Goal: Task Accomplishment & Management: Complete application form

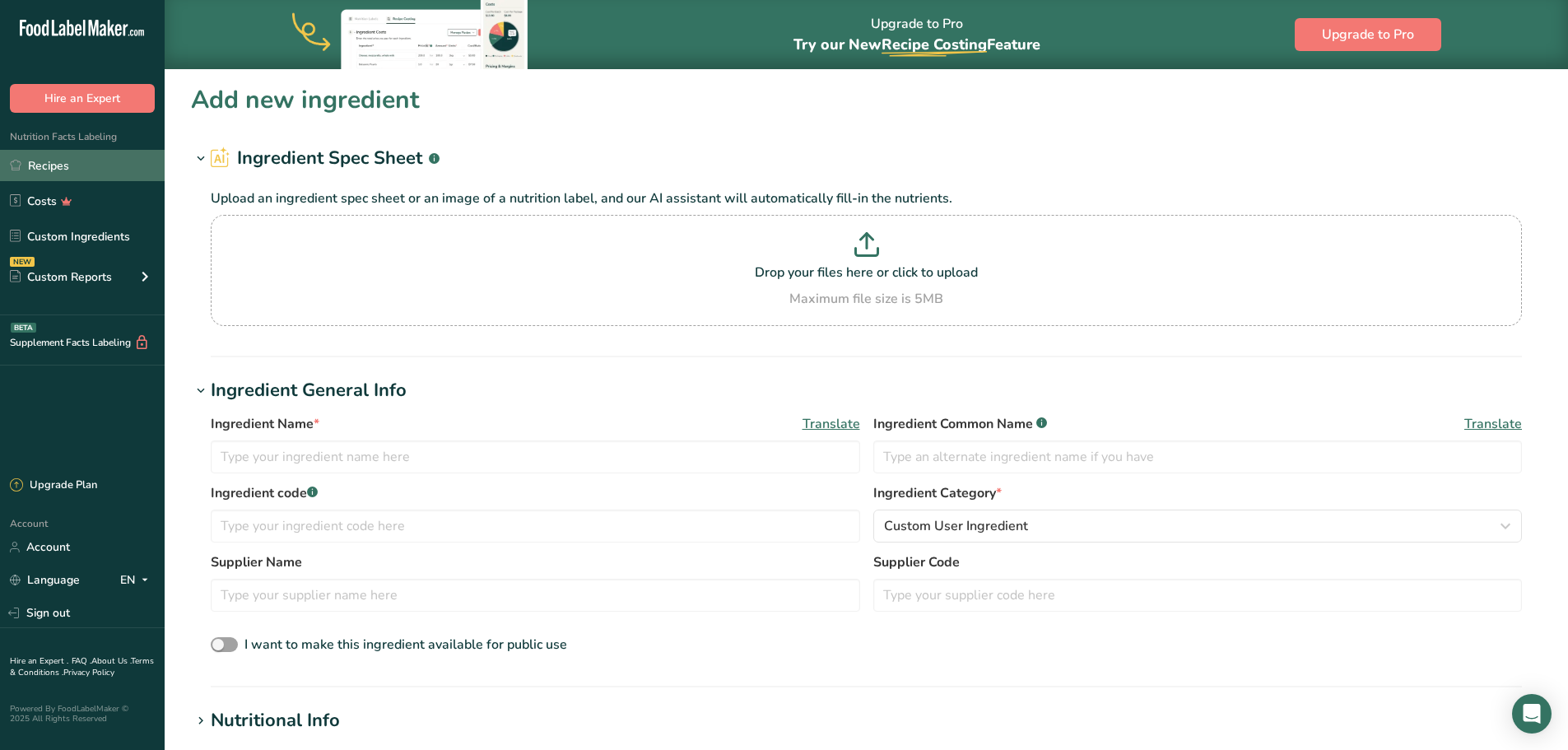
click at [54, 168] on link "Recipes" at bounding box center [82, 165] width 165 height 31
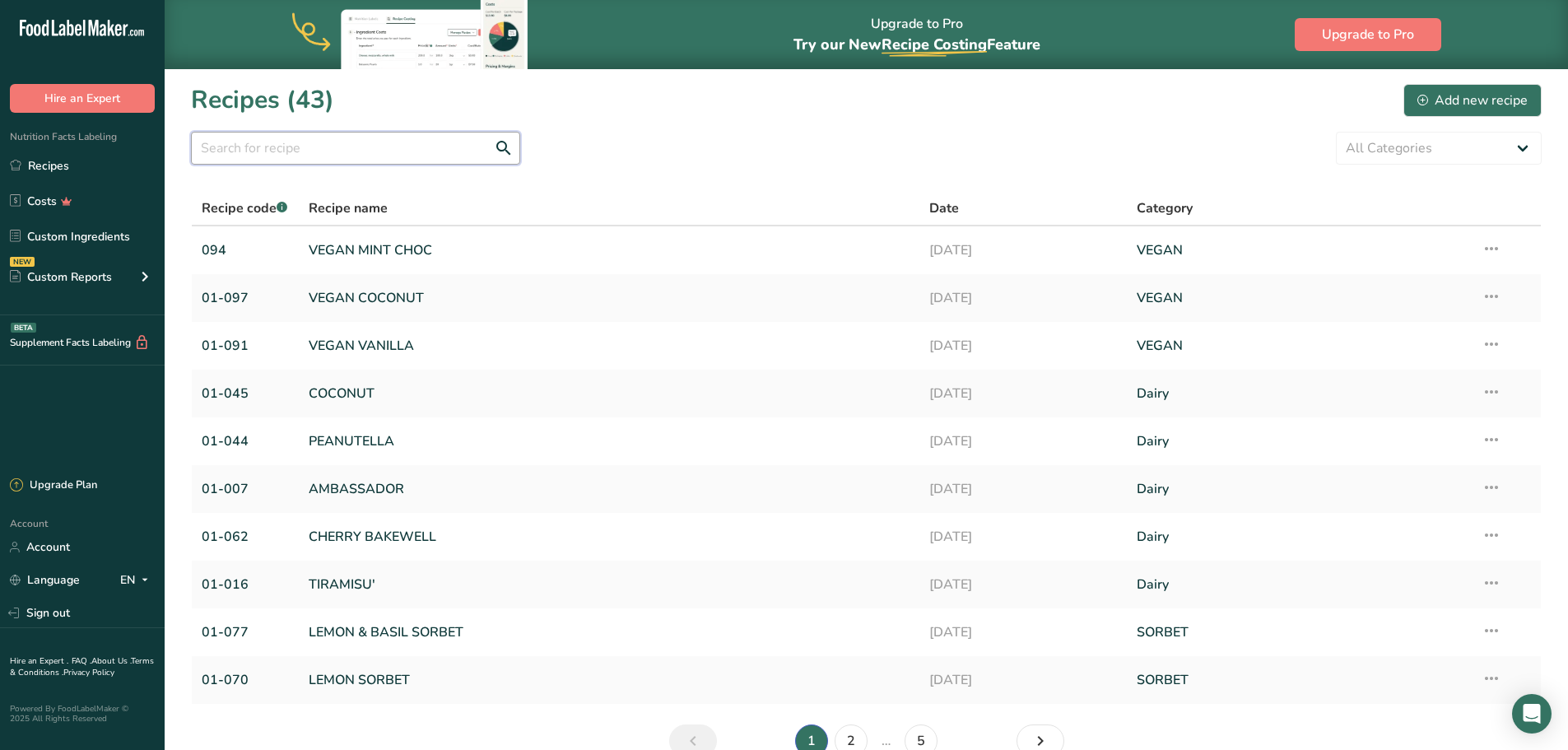
click at [287, 158] on input "text" at bounding box center [356, 148] width 330 height 33
type input "COOKIES"
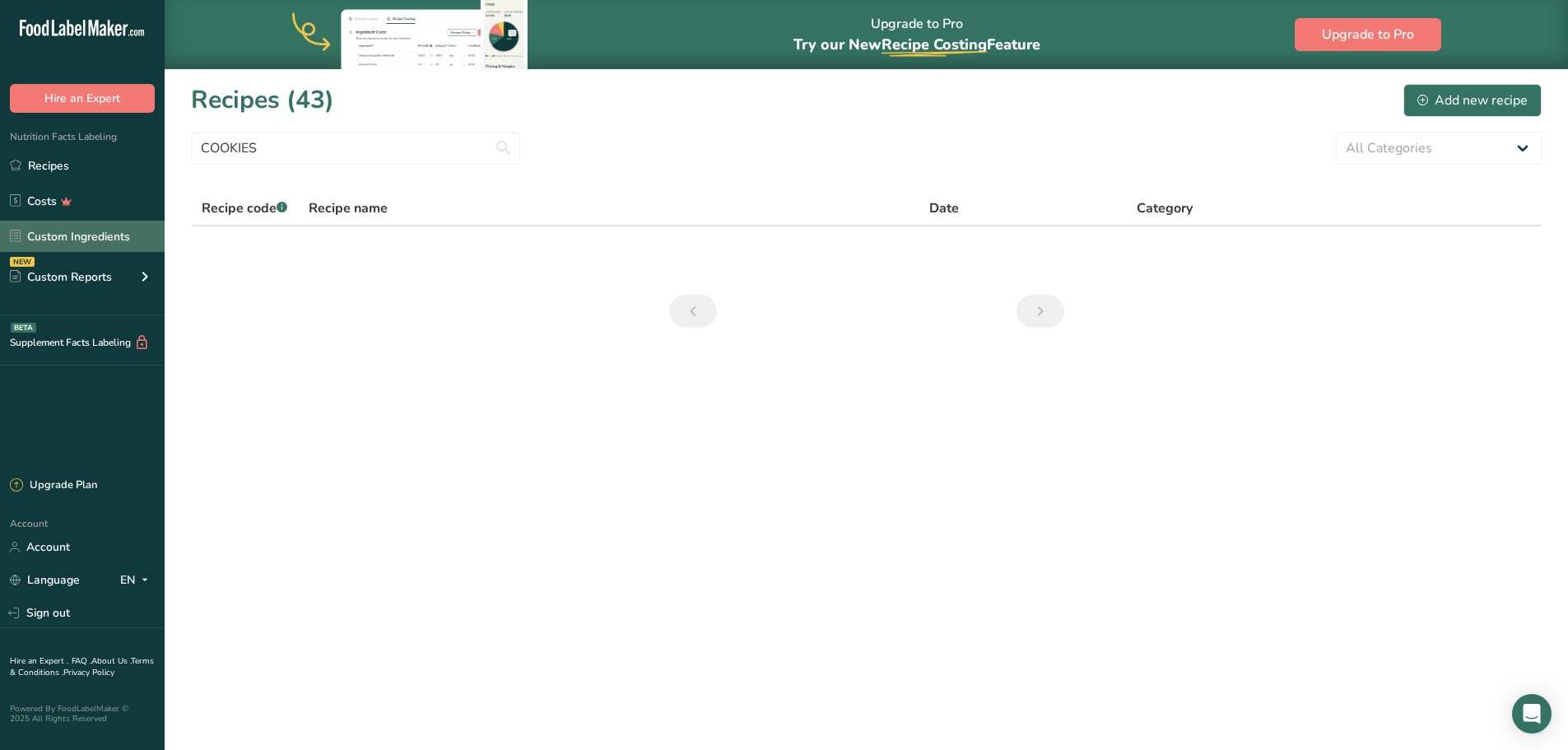
click at [52, 241] on link "Custom Ingredients" at bounding box center [82, 236] width 165 height 31
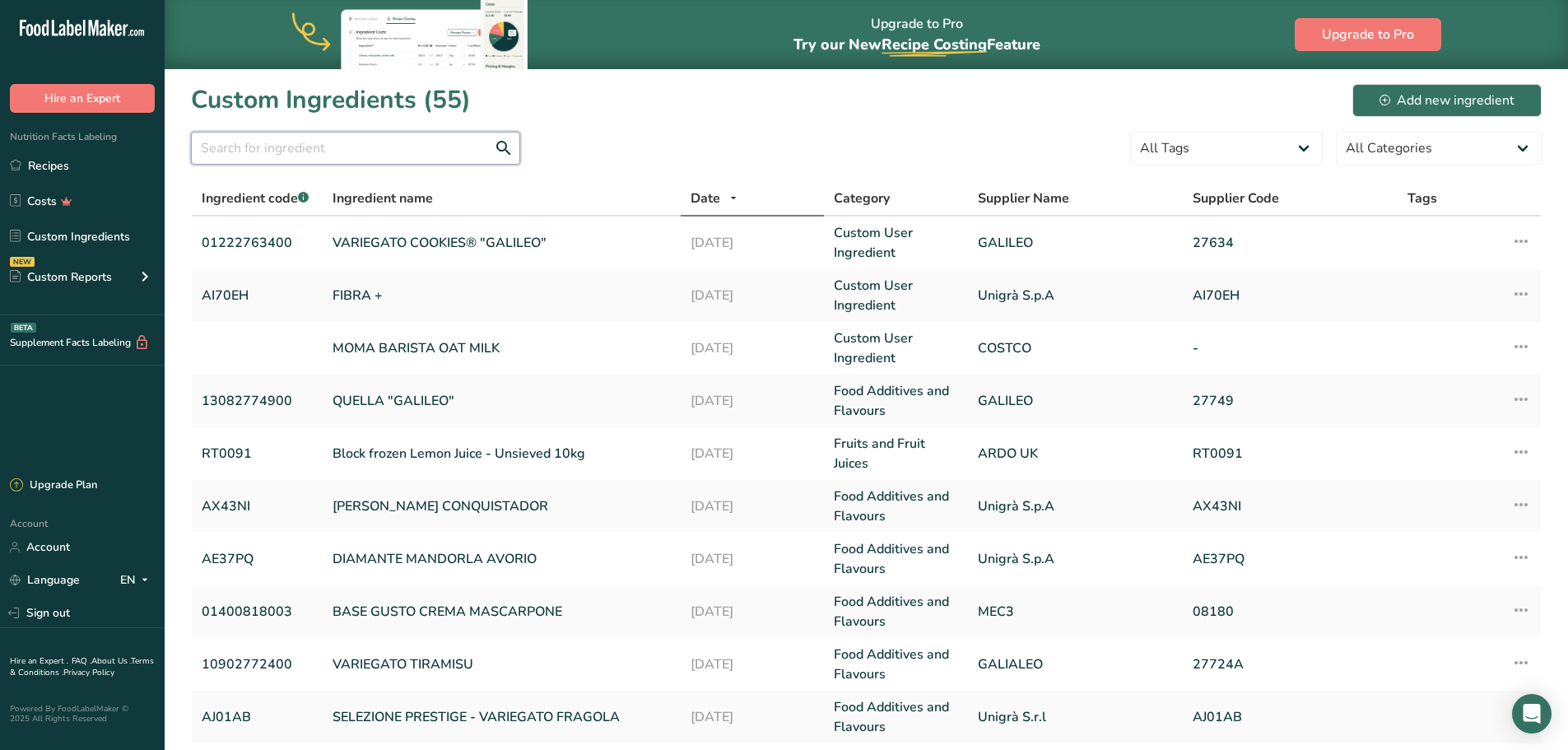
click at [247, 157] on input "text" at bounding box center [356, 148] width 330 height 33
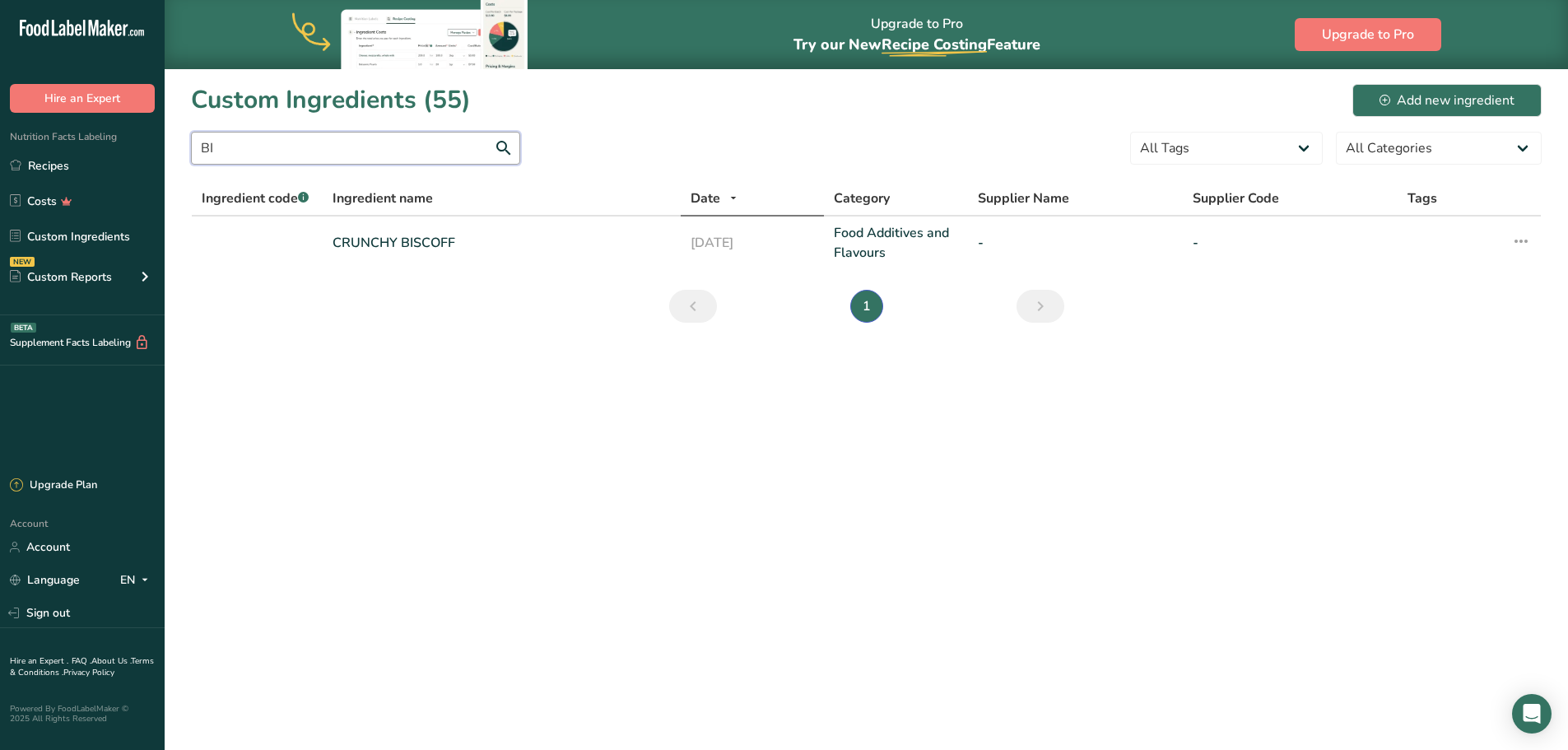
type input "B"
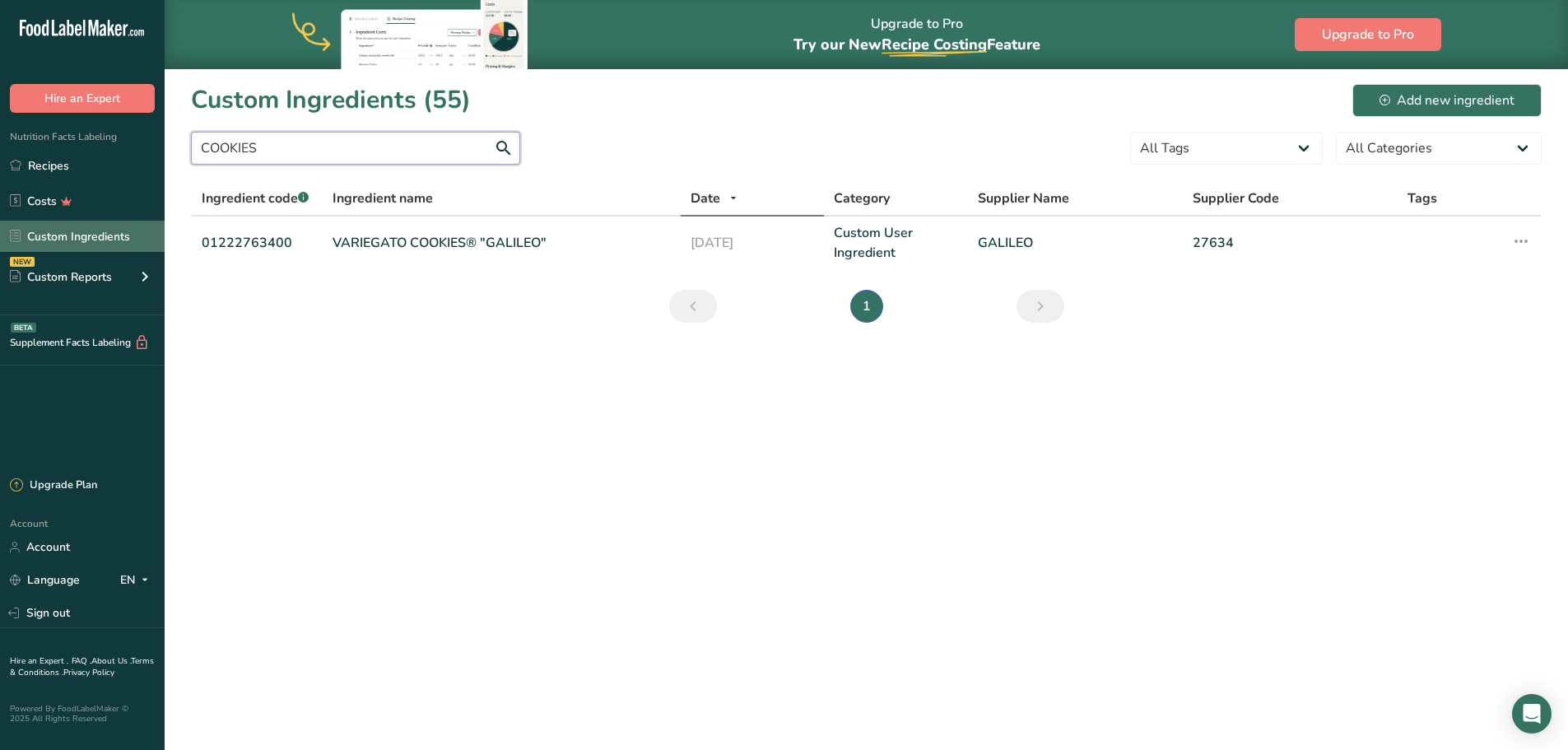
type input "COOKIES"
click at [79, 232] on link "Custom Ingredients" at bounding box center [82, 236] width 165 height 31
click at [1461, 97] on div "Add new ingredient" at bounding box center [1447, 100] width 135 height 20
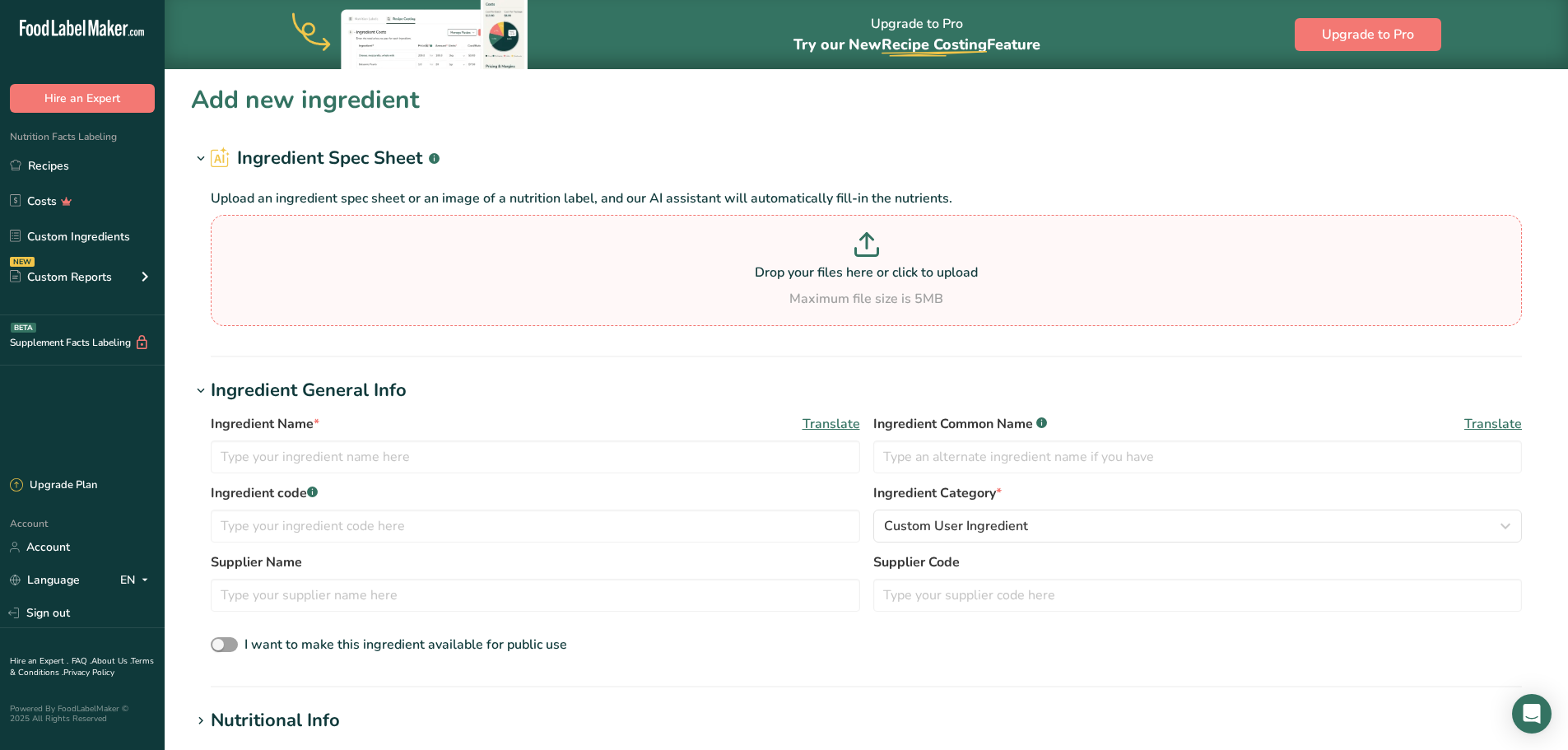
click at [789, 270] on p "Drop your files here or click to upload" at bounding box center [867, 272] width 1304 height 20
click at [789, 270] on input "Drop your files here or click to upload Maximum file size is 5MB" at bounding box center [866, 270] width 1311 height 111
type input "C:\fakepath\BISCOTTINO - 27501_082201_ENU.pdf"
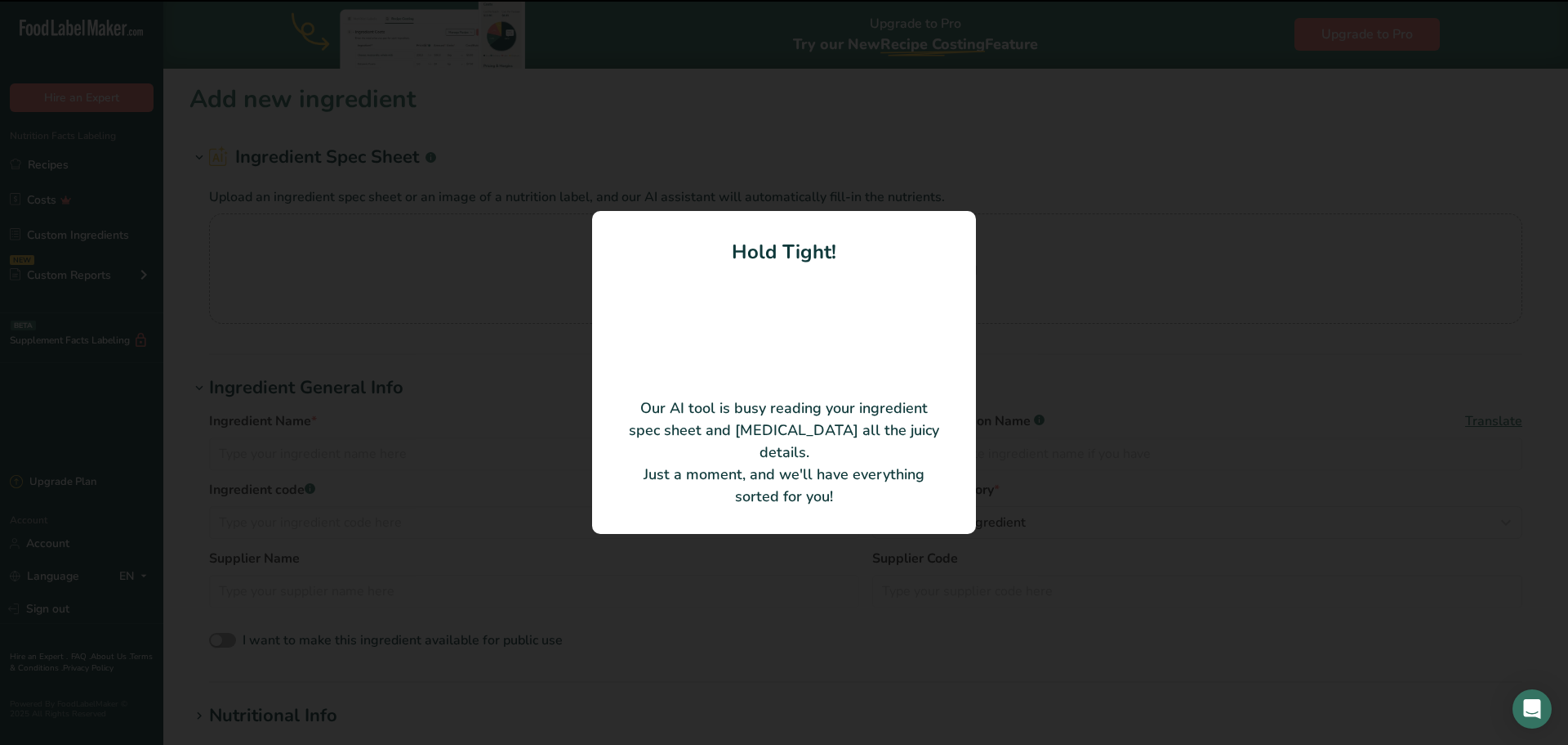
type input "PASTA BISCOTTINO"
type input "08222750101"
type input "Galileo"
type input "27501"
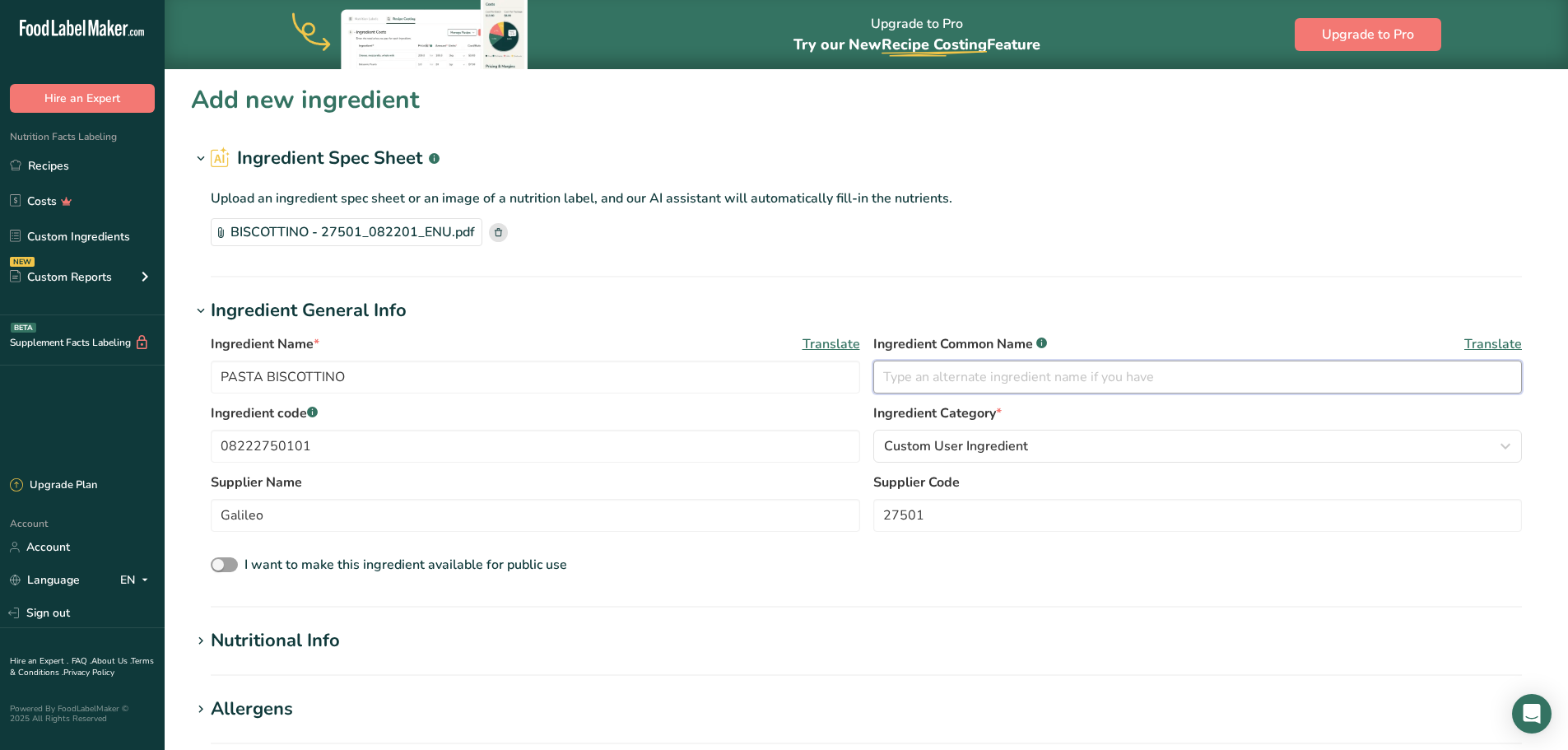
click at [910, 379] on input "text" at bounding box center [1199, 377] width 650 height 33
type input "PASTA BISCOTTINO"
click at [829, 586] on div "Ingredient Name * Translate PASTA BISCOTTINO Ingredient Common Name .a-a{fill:#…" at bounding box center [867, 455] width 1351 height 261
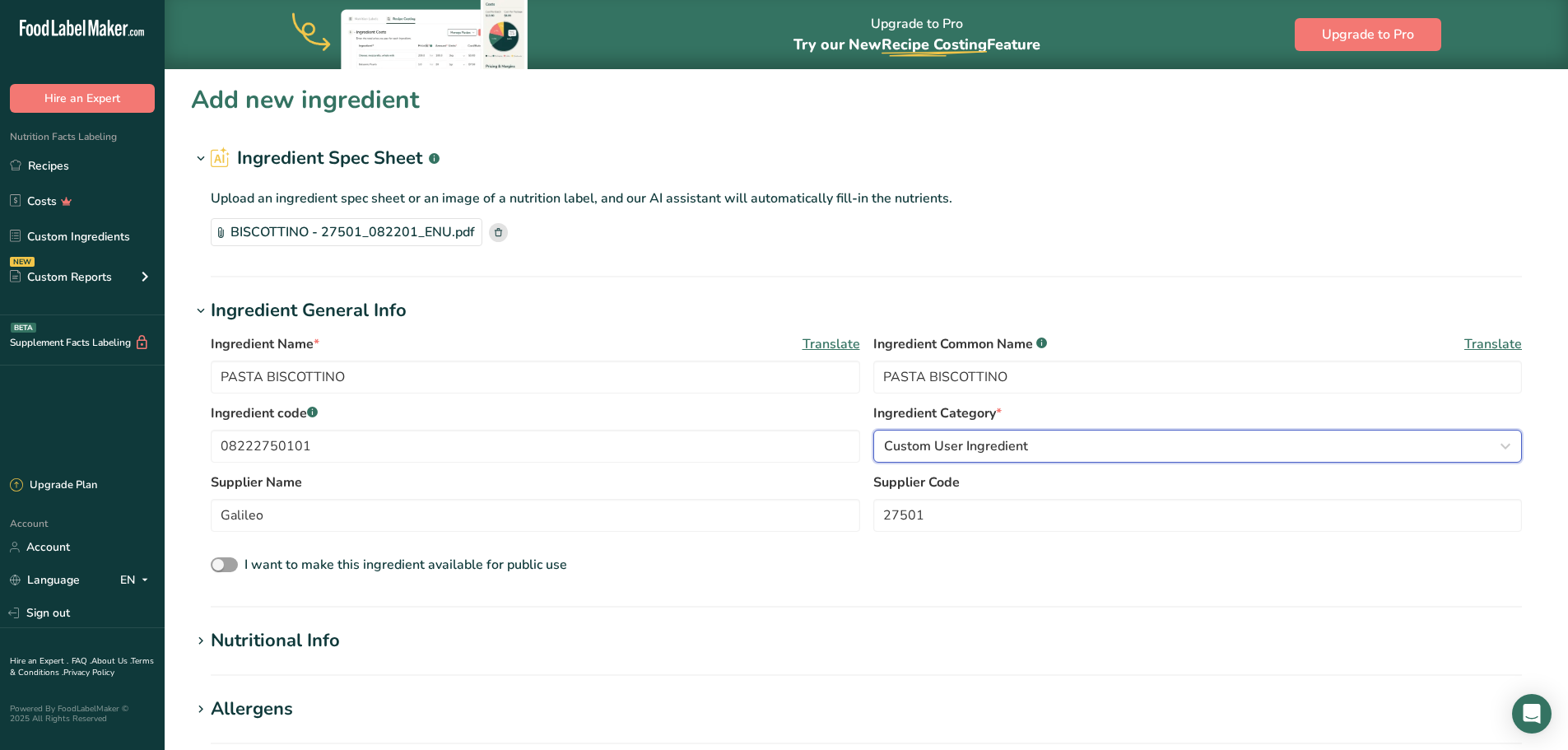
click at [983, 440] on span "Custom User Ingredient" at bounding box center [956, 446] width 144 height 20
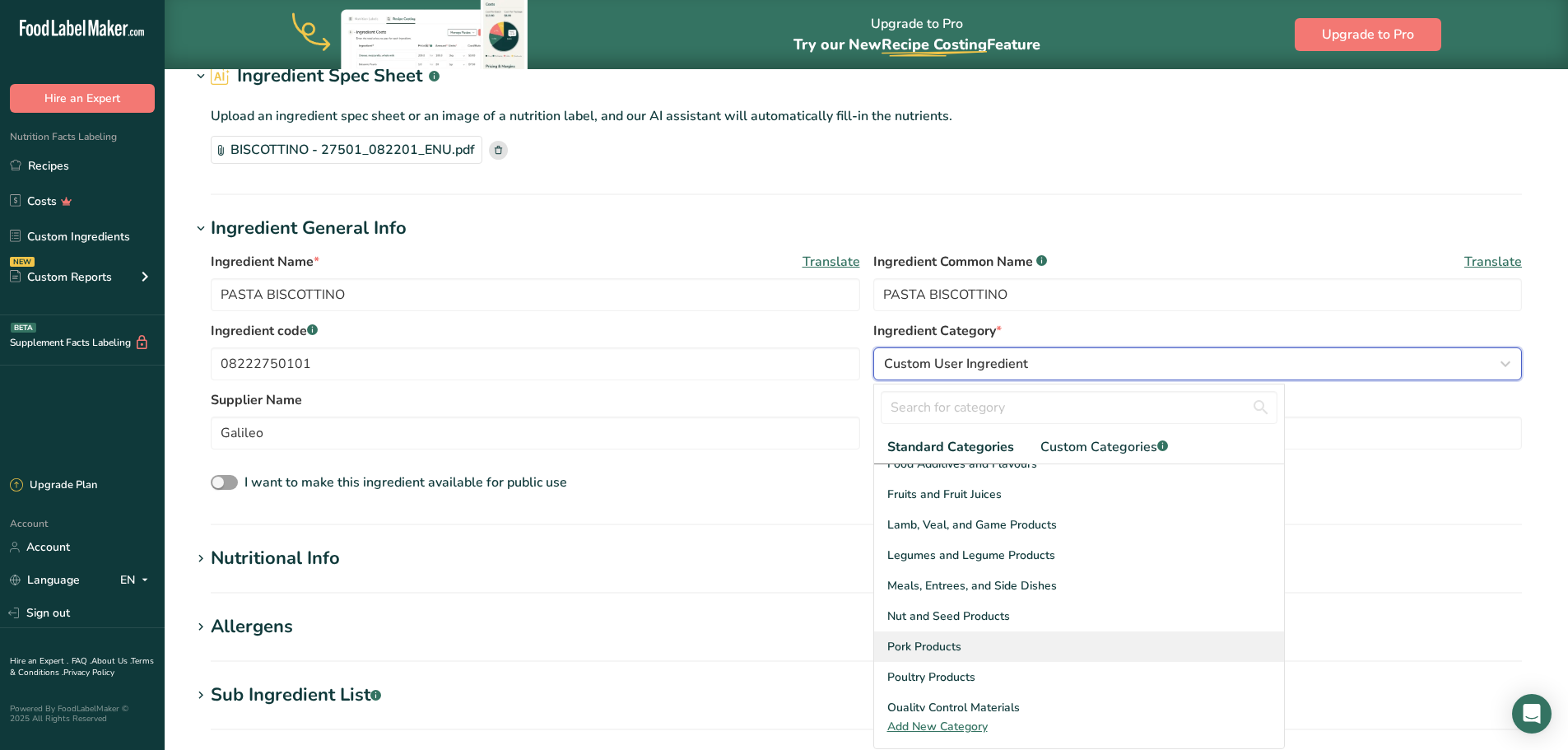
scroll to position [330, 0]
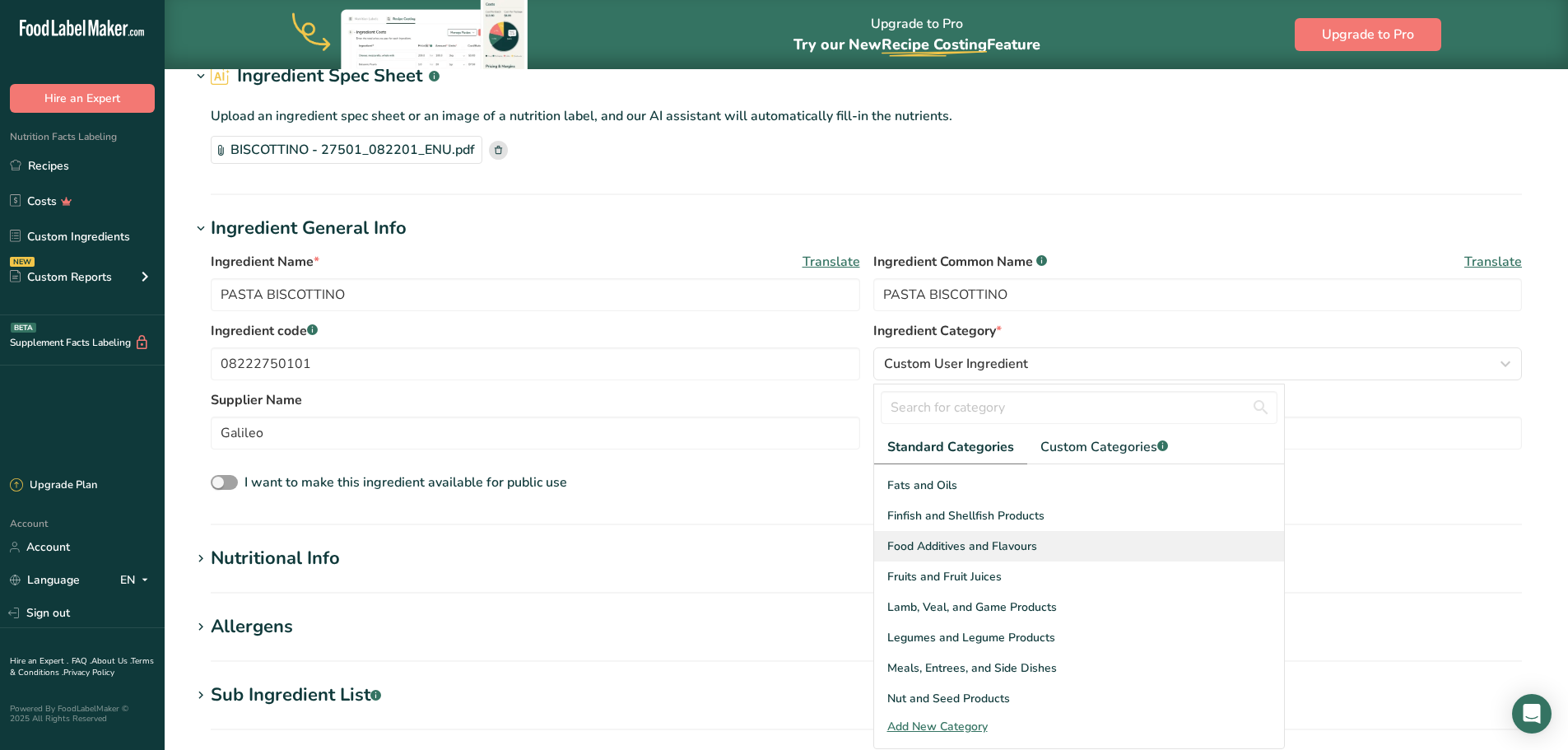
click at [1032, 549] on span "Food Additives and Flavours" at bounding box center [963, 545] width 150 height 17
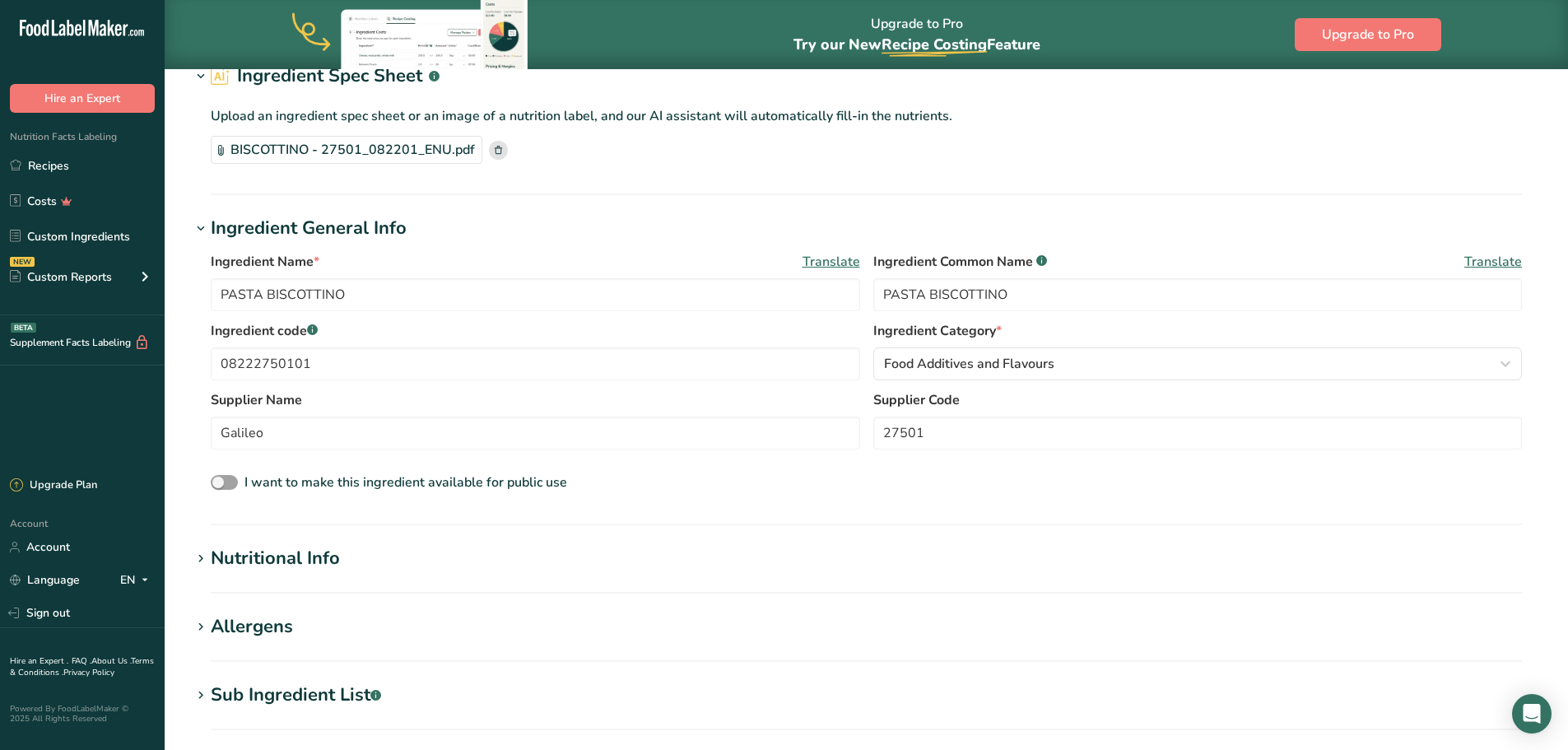
click at [662, 565] on h1 "Nutritional Info" at bounding box center [867, 558] width 1351 height 27
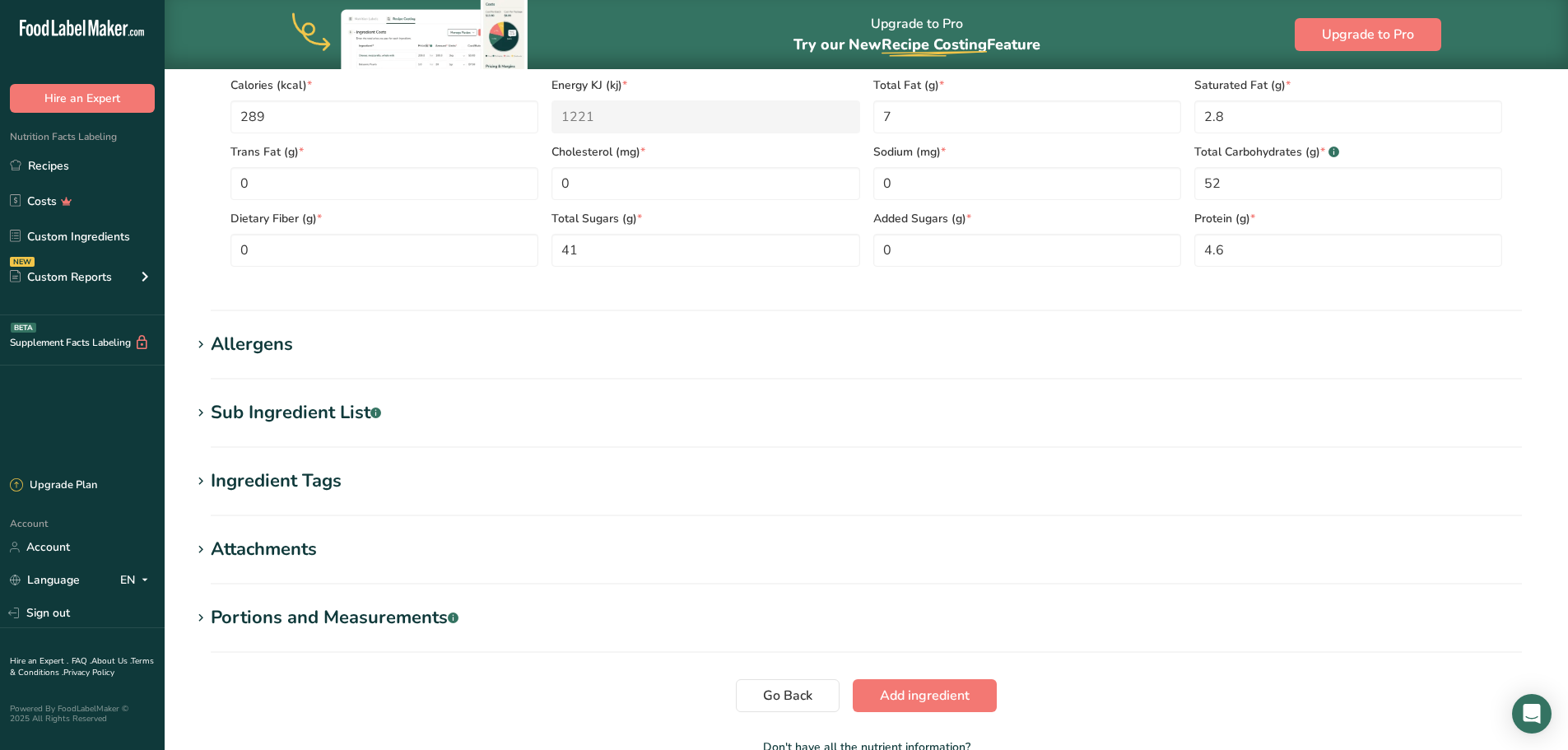
scroll to position [848, 0]
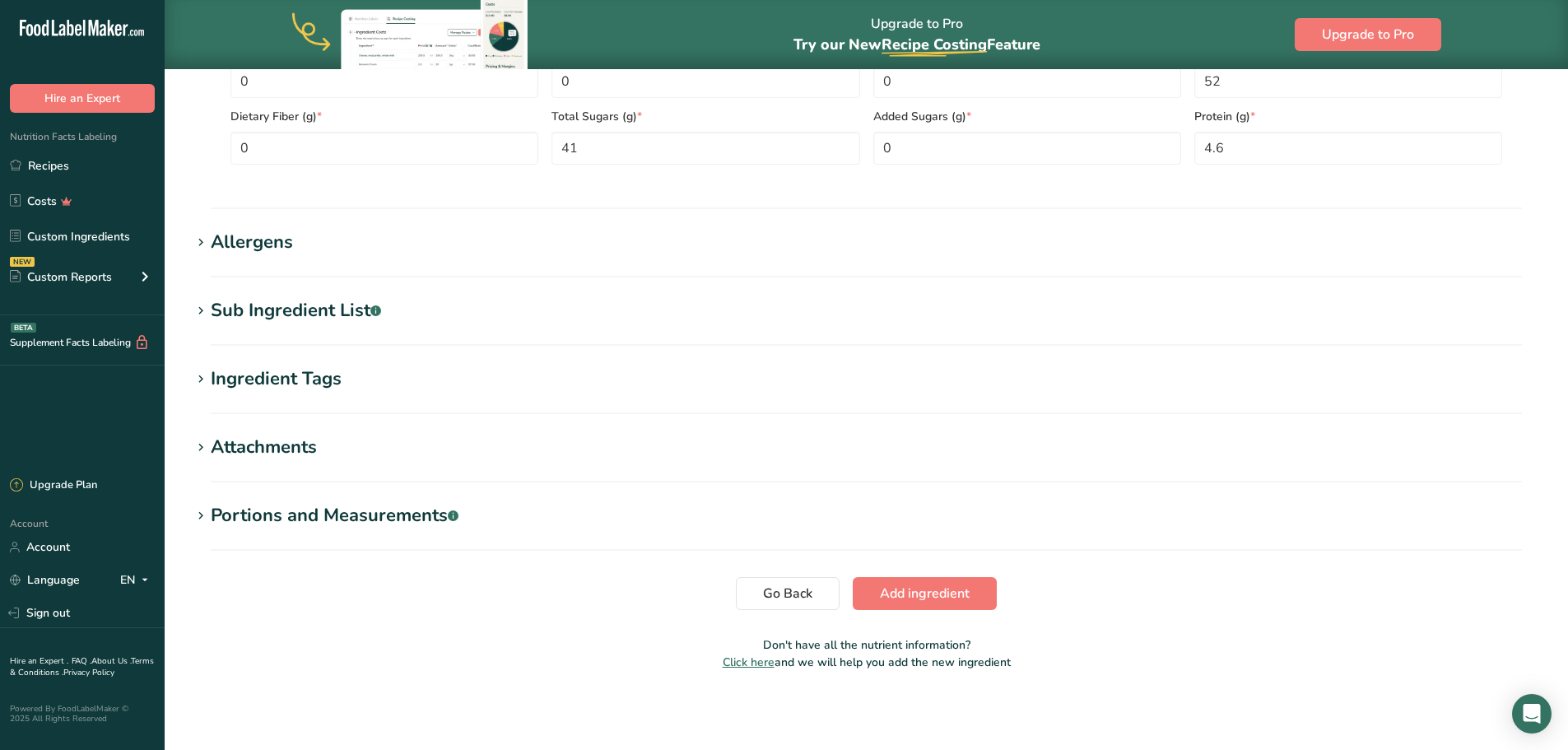
click at [207, 446] on h1 "Attachments" at bounding box center [867, 447] width 1351 height 27
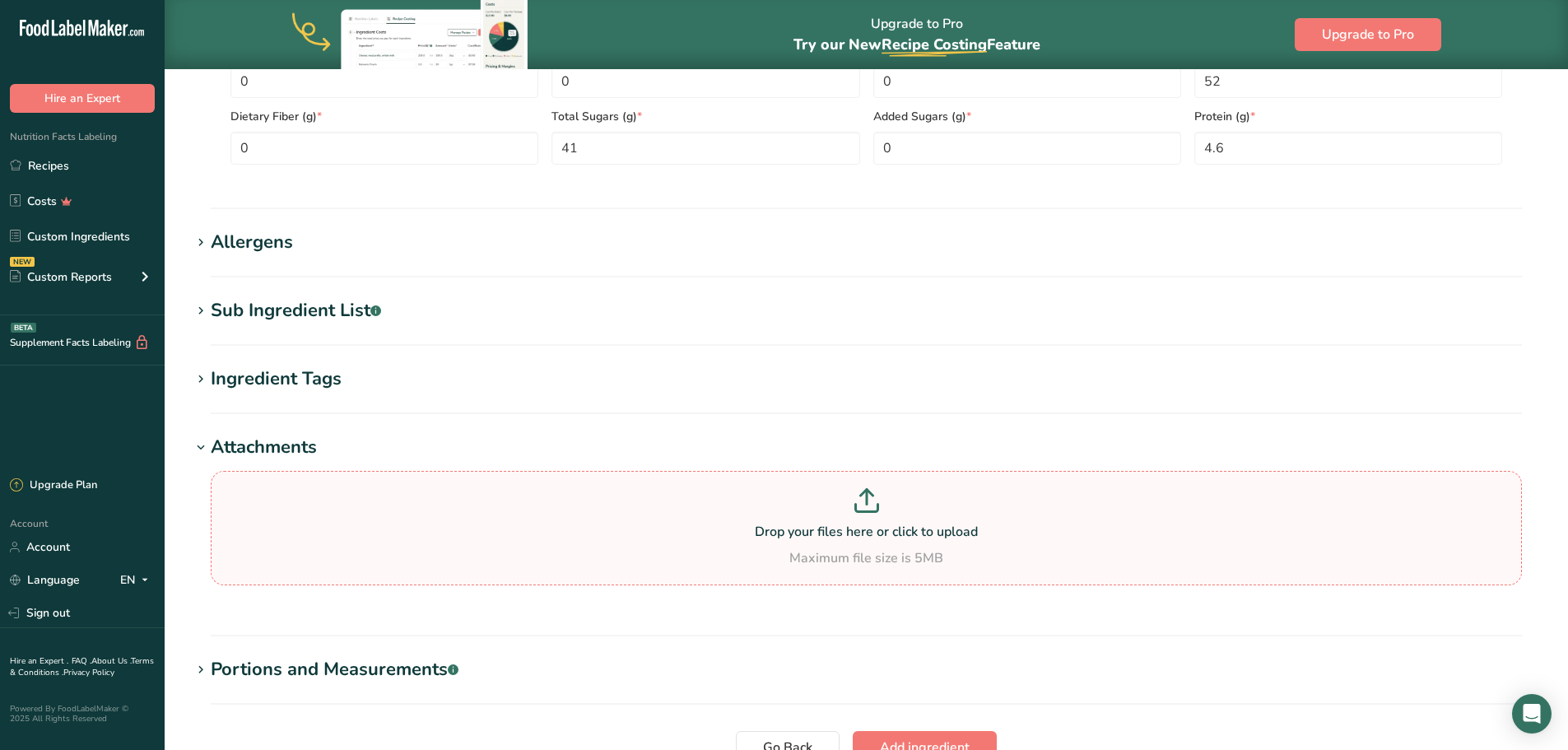
click at [893, 533] on p "Drop your files here or click to upload" at bounding box center [867, 531] width 1304 height 20
click at [893, 533] on input "Drop your files here or click to upload Maximum file size is 5MB" at bounding box center [866, 527] width 1311 height 115
type input "C:\fakepath\BISCOTTINO - 27501_082201_ENU.pdf"
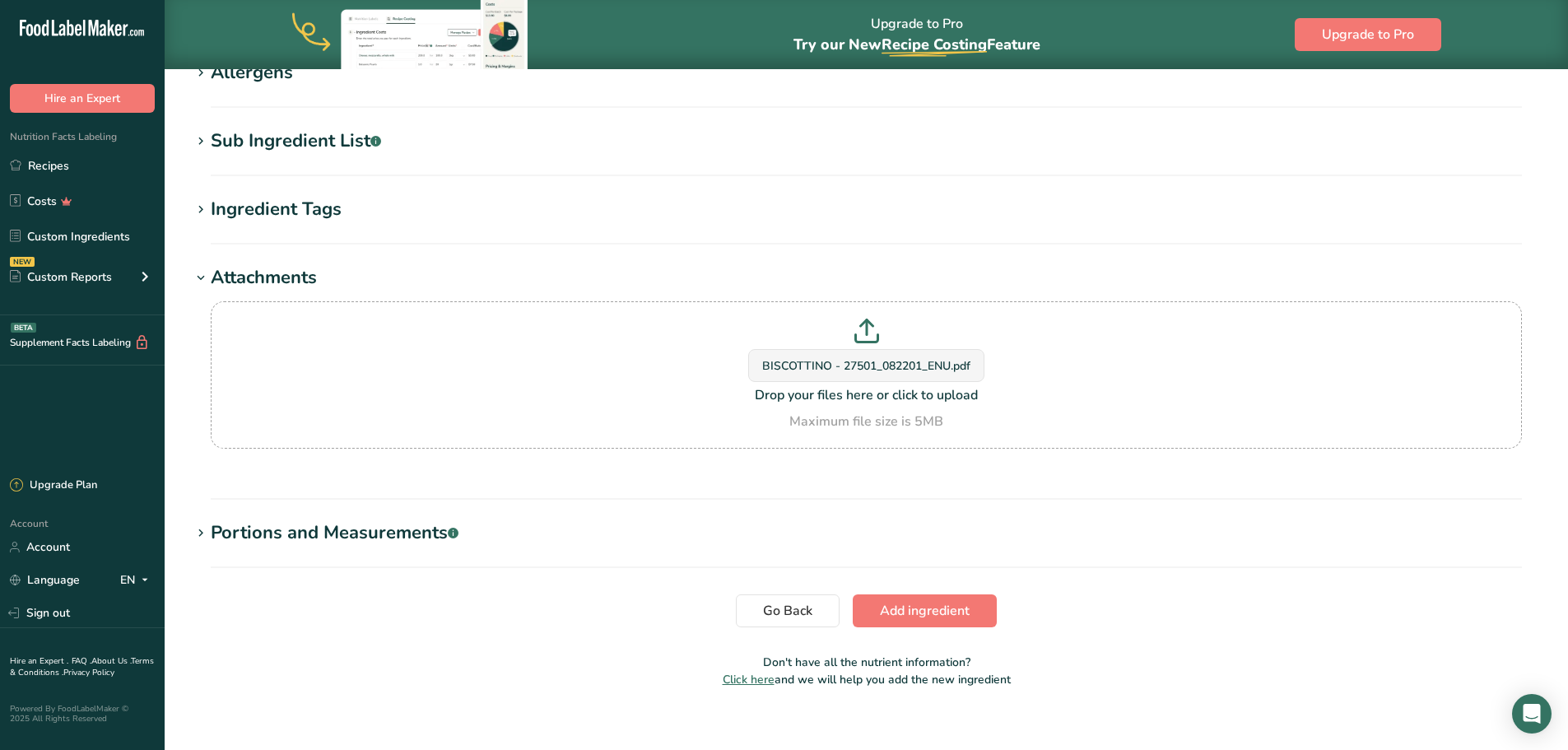
scroll to position [1034, 0]
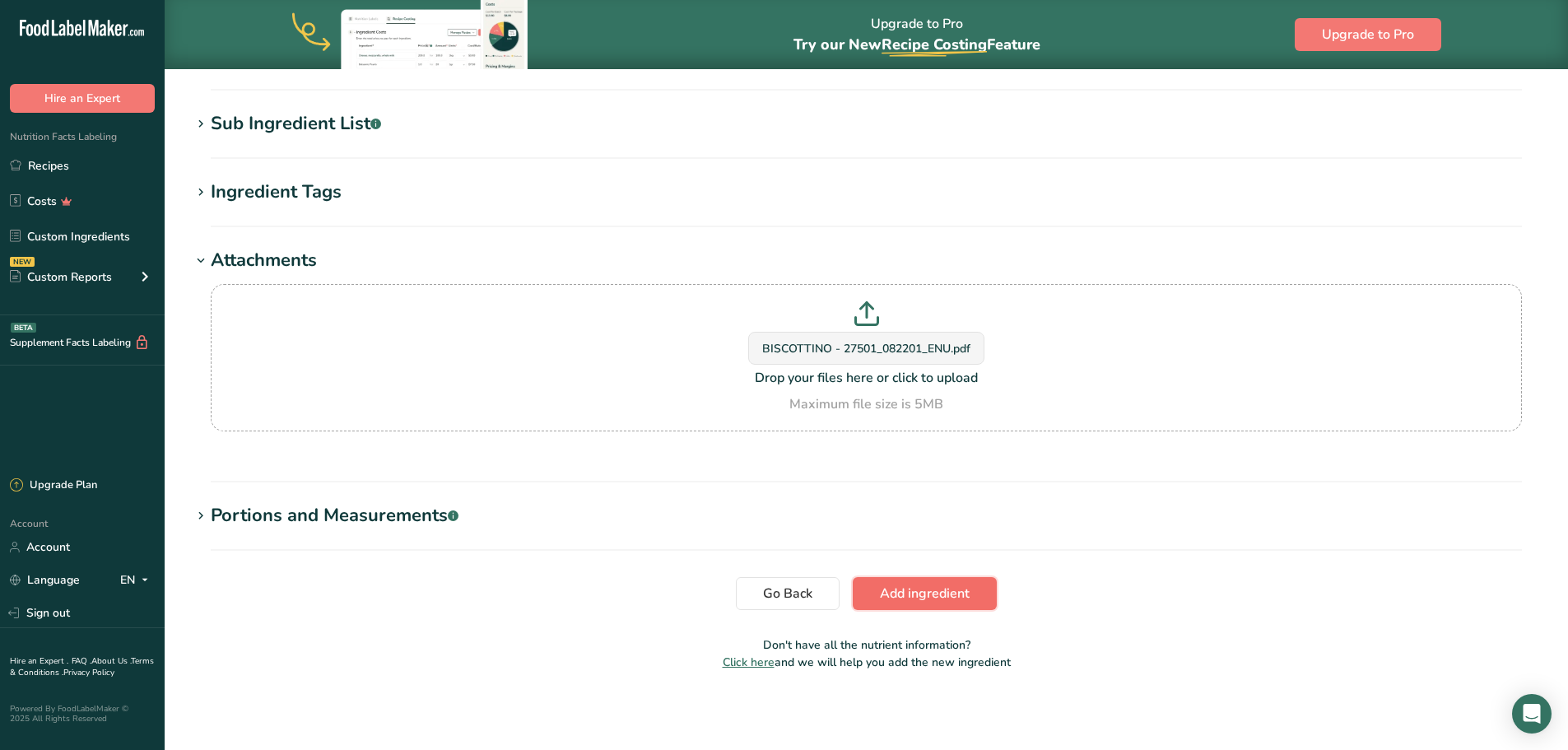
click at [964, 597] on span "Add ingredient" at bounding box center [925, 593] width 90 height 20
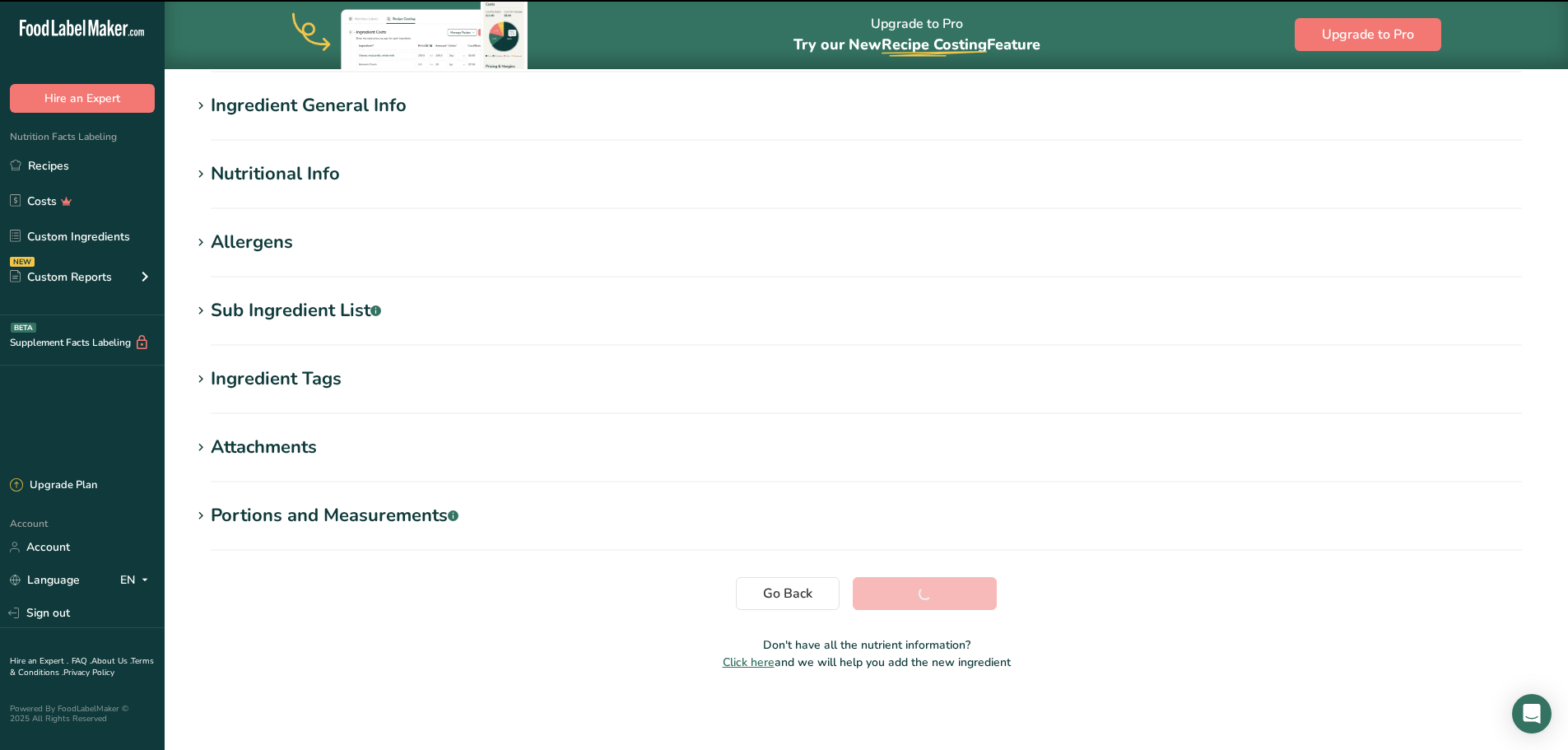
scroll to position [121, 0]
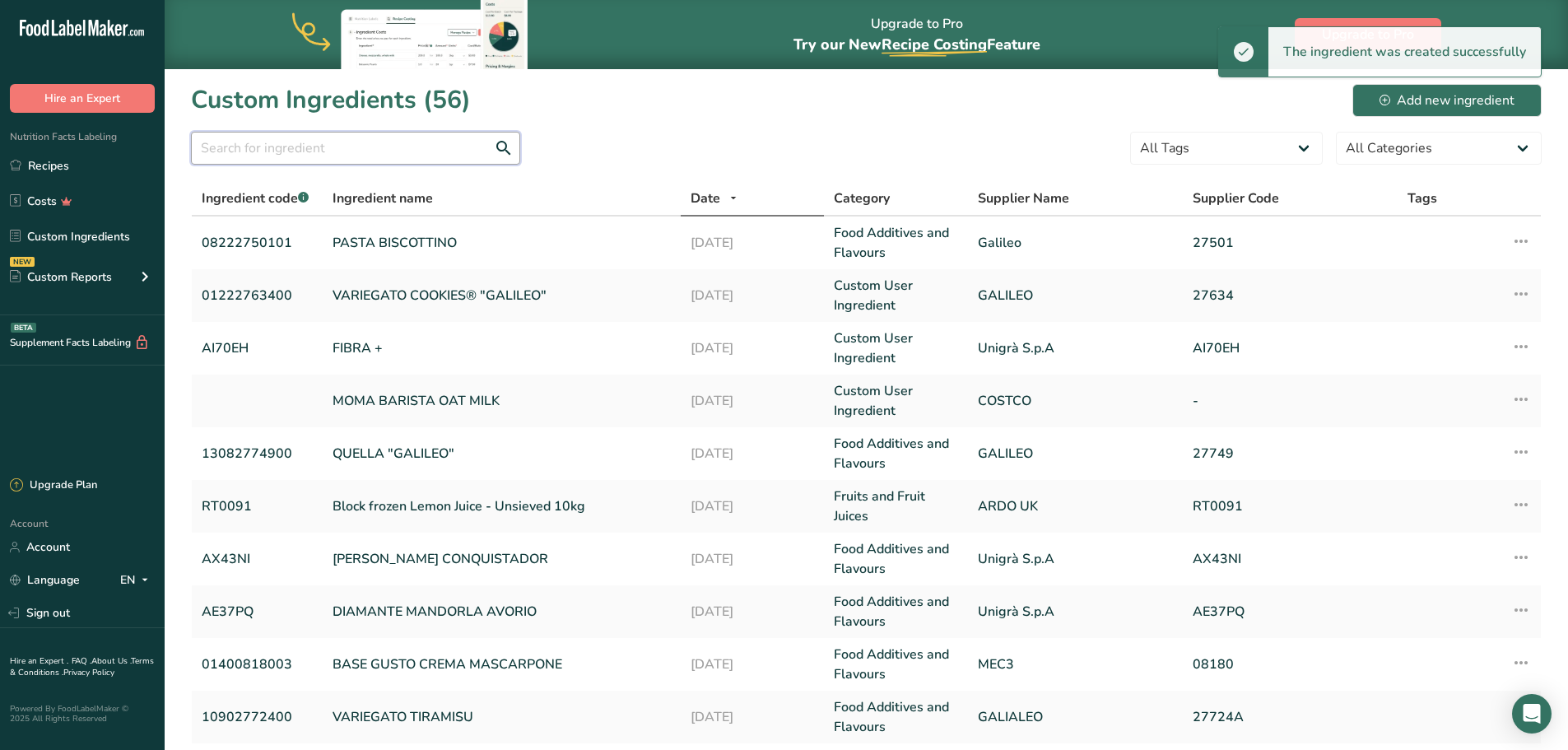
click at [294, 153] on input "text" at bounding box center [356, 148] width 330 height 33
click at [430, 304] on link "VARIEGATO COOKIES® "GALILEO"" at bounding box center [501, 295] width 338 height 20
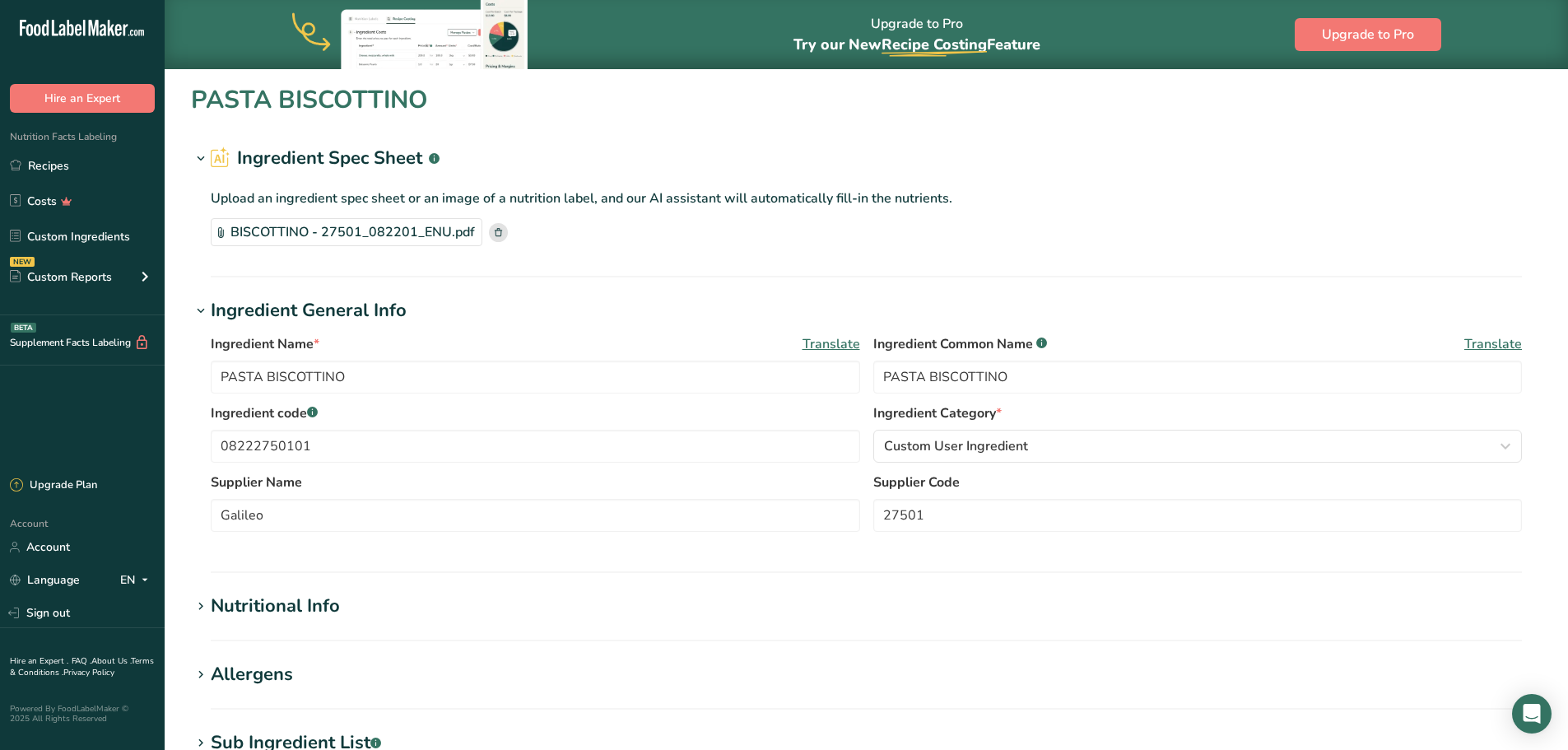
type input "VARIEGATO COOKIES® "GALILEO""
type input "COOKIES"
type input "01222763400"
type input "GALILEO"
type input "27634"
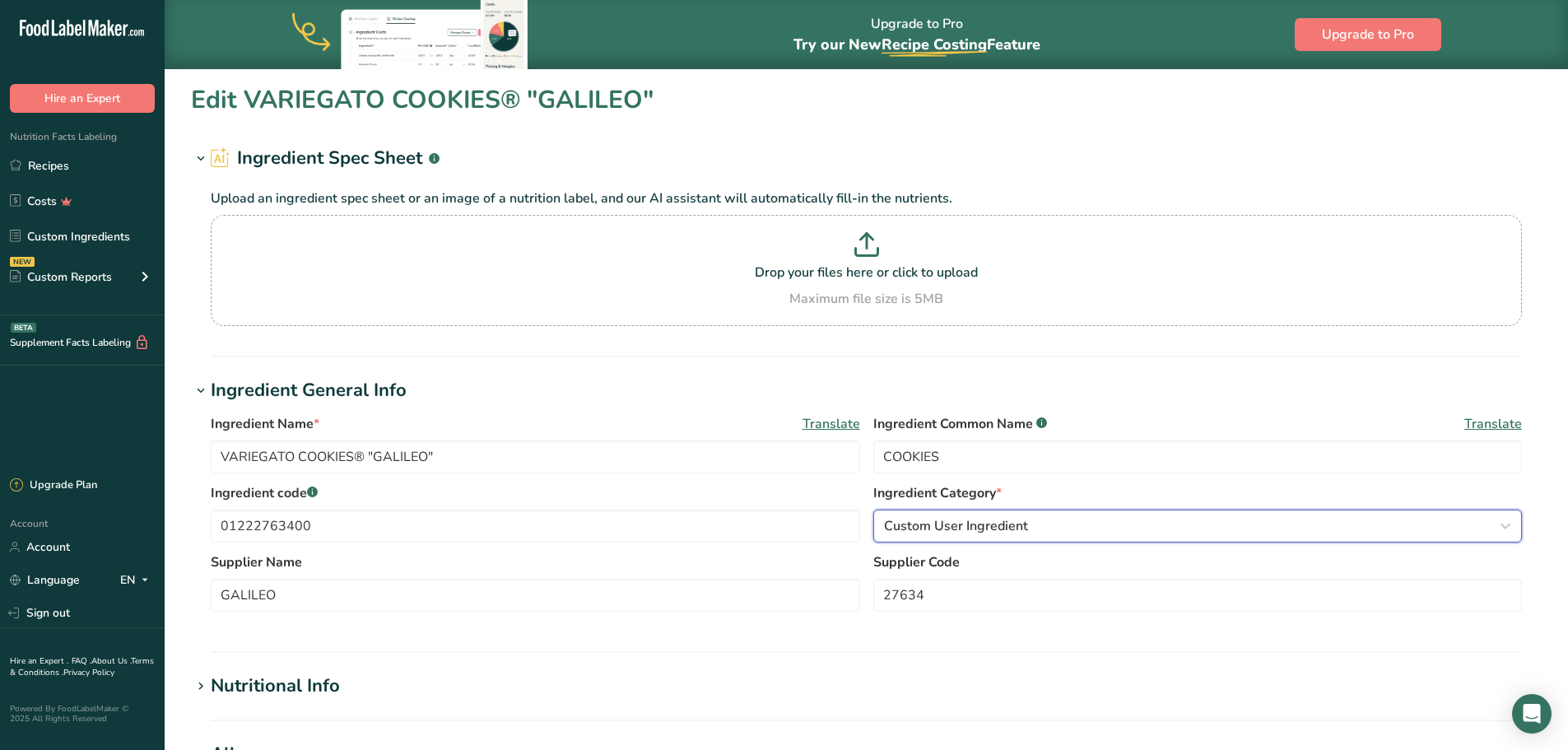
click at [983, 529] on span "Custom User Ingredient" at bounding box center [956, 526] width 144 height 20
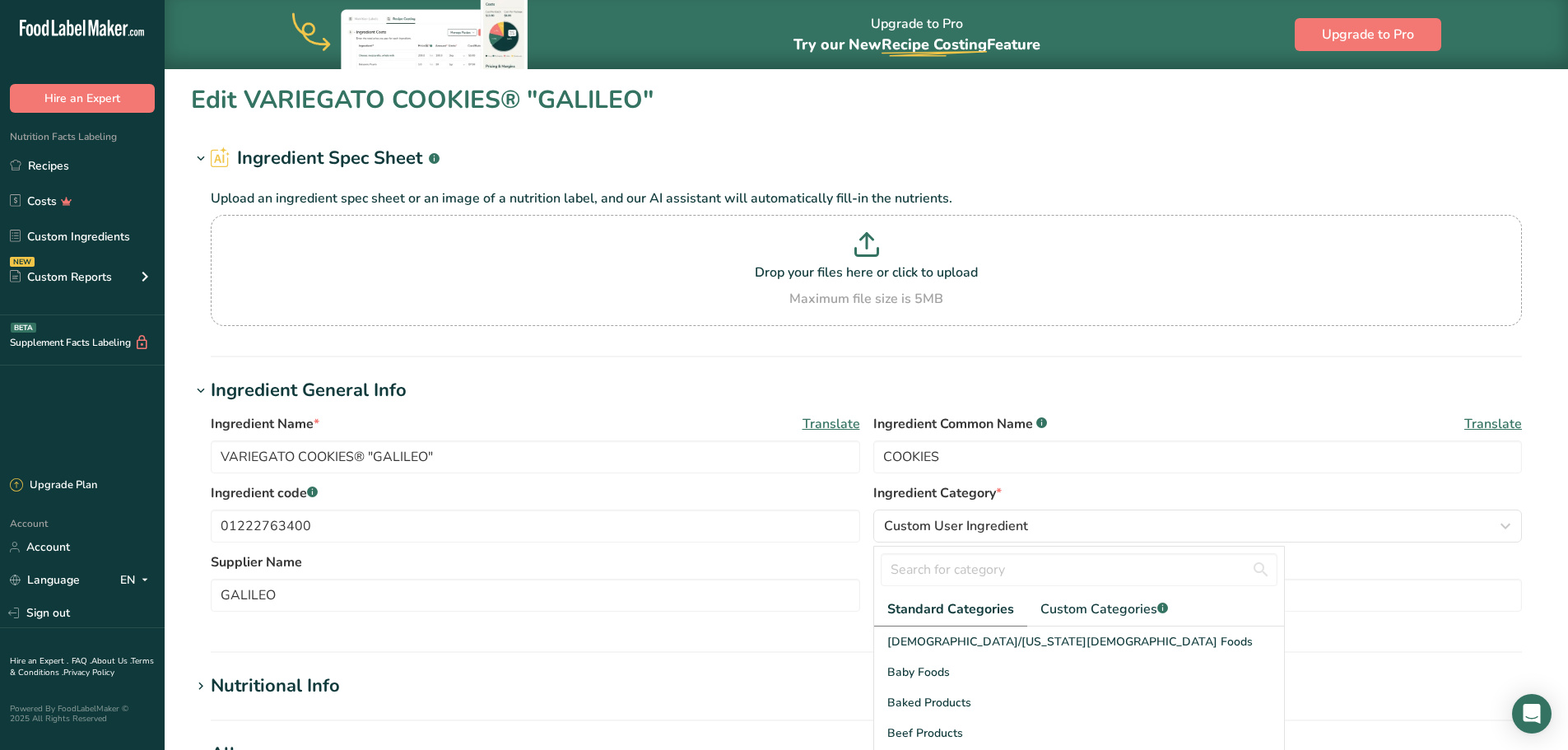
click at [568, 386] on h1 "Ingredient General Info" at bounding box center [867, 390] width 1351 height 27
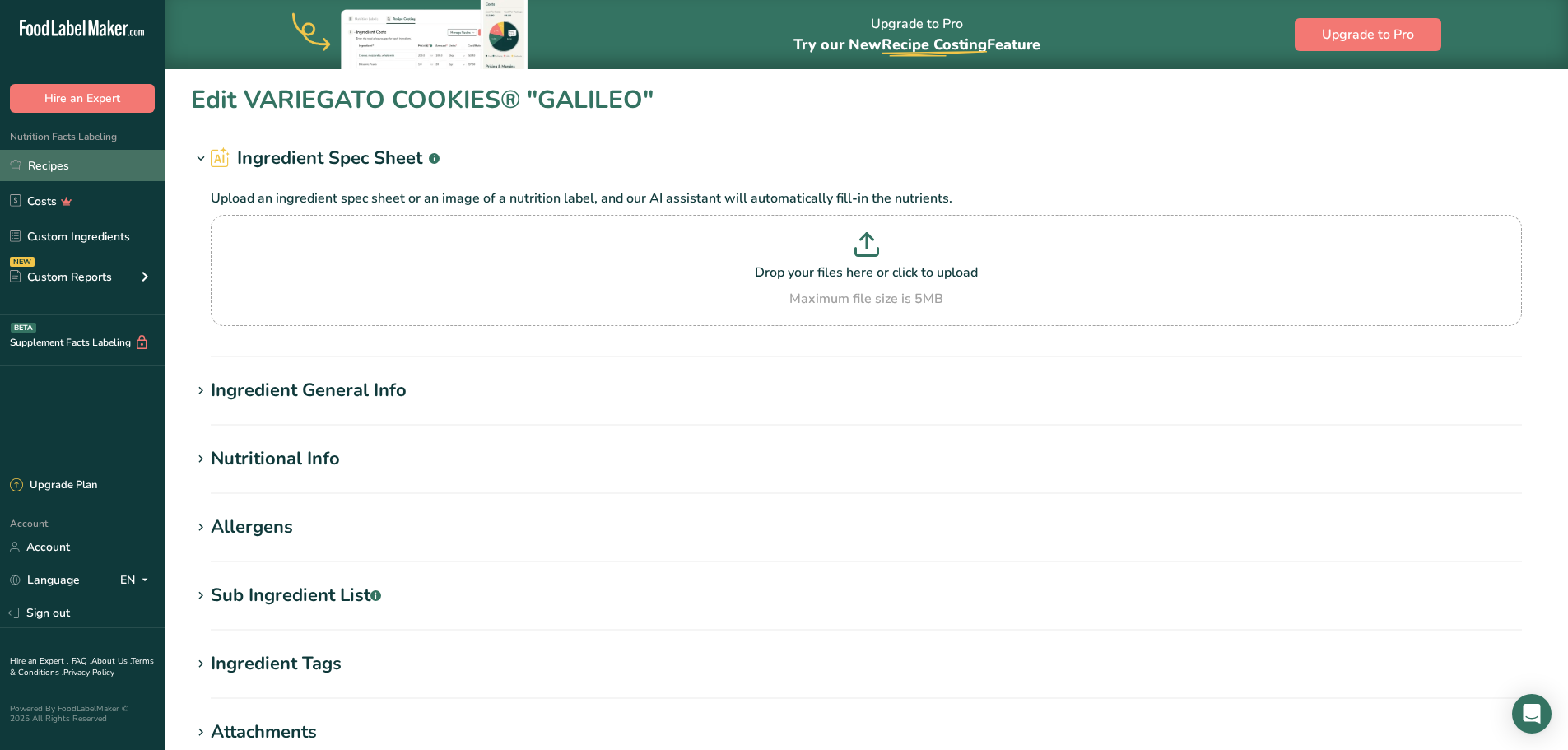
click at [53, 171] on link "Recipes" at bounding box center [82, 165] width 165 height 31
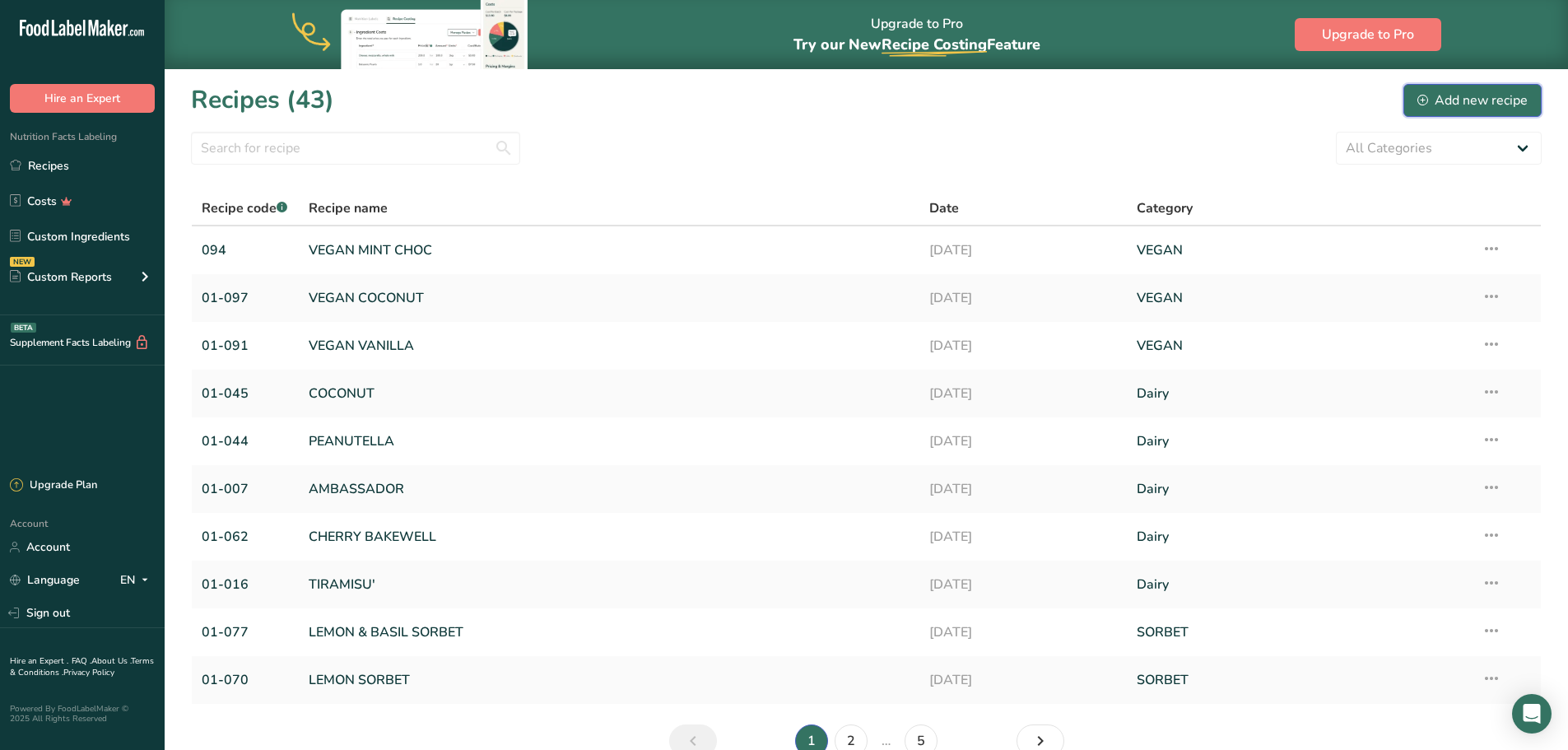
click at [1436, 98] on div "Add new recipe" at bounding box center [1472, 100] width 110 height 20
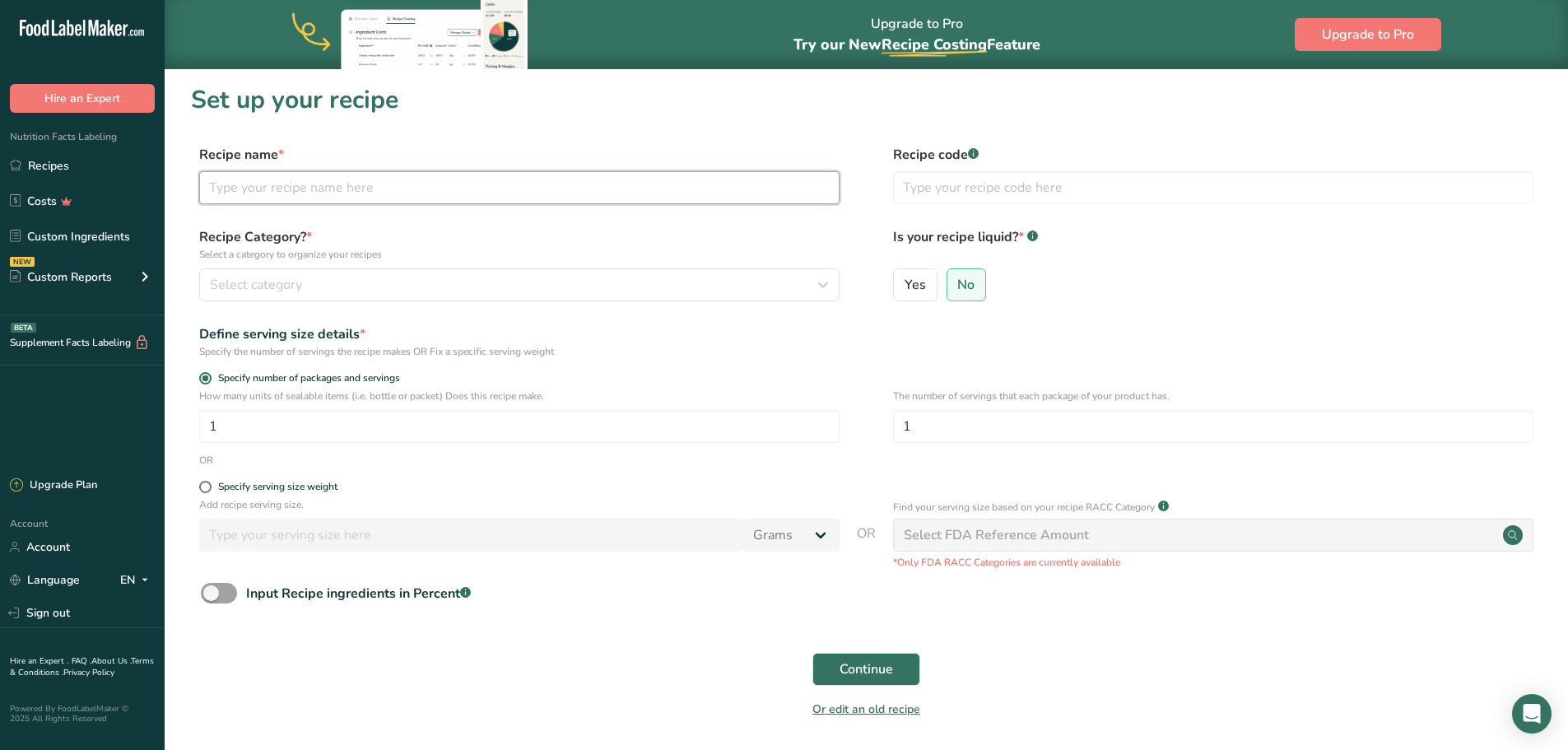
click at [259, 194] on input "text" at bounding box center [519, 188] width 640 height 33
type input "COOKIES"
click at [925, 195] on input "text" at bounding box center [1214, 188] width 640 height 33
type input "01-005"
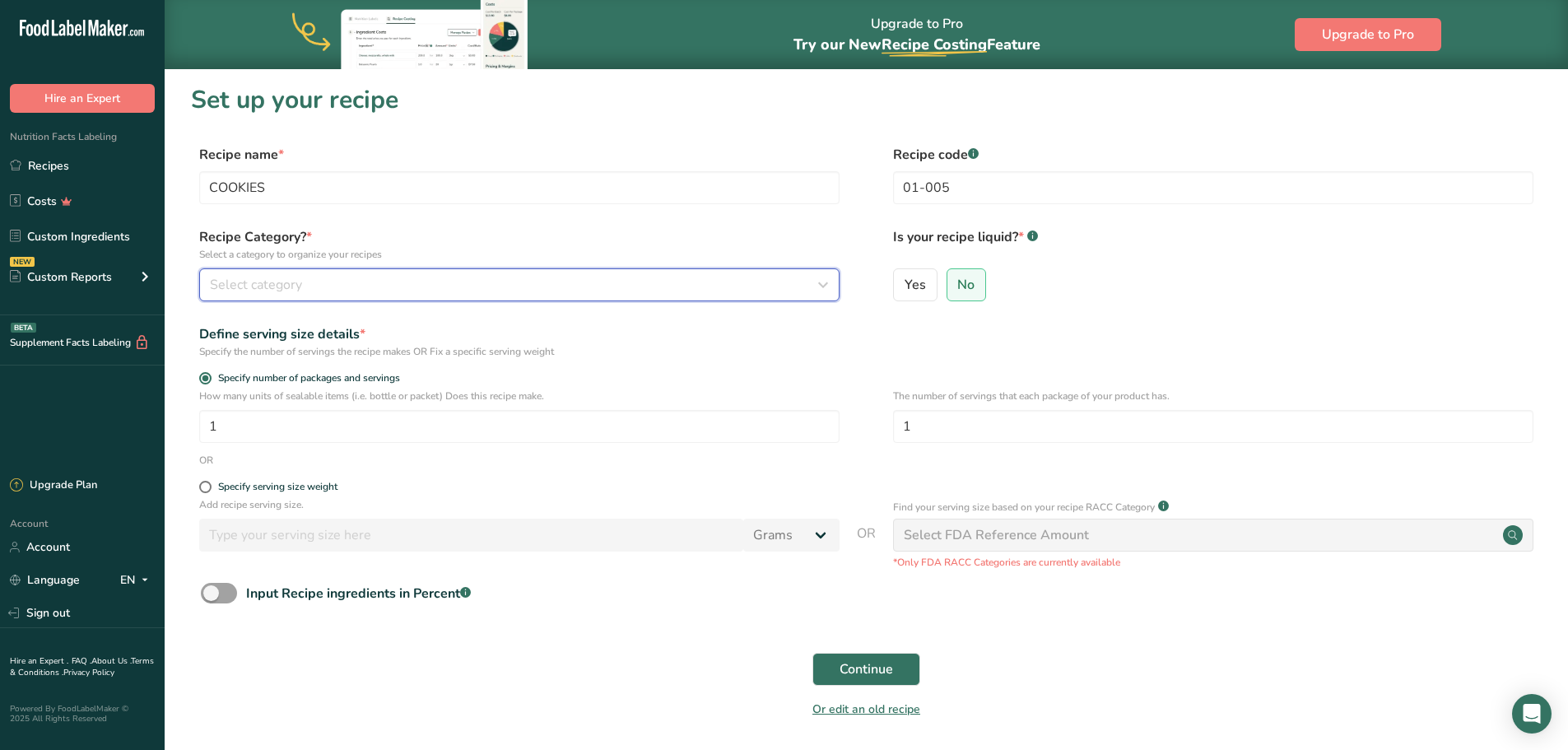
click at [318, 283] on div "Select category" at bounding box center [514, 284] width 609 height 20
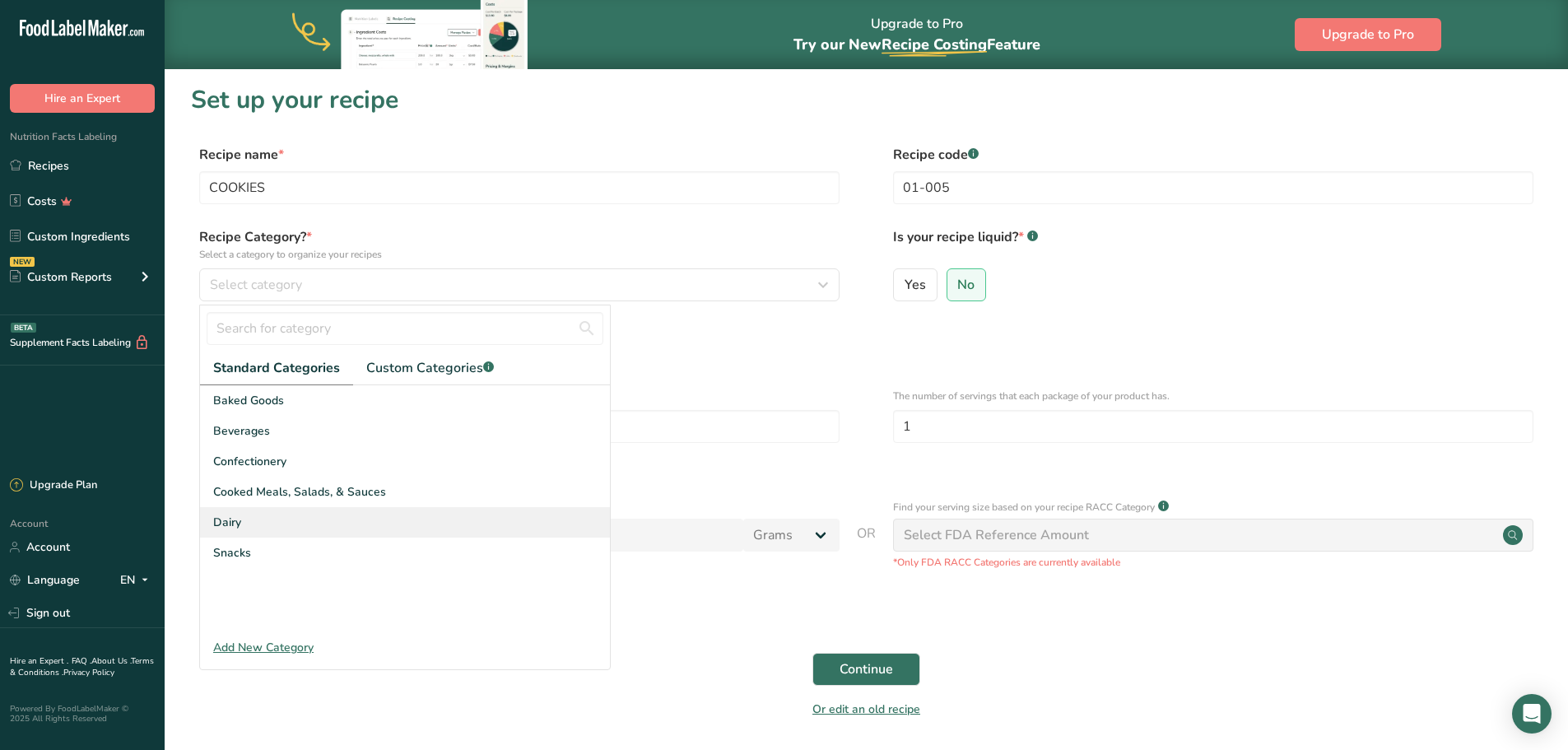
click at [233, 525] on span "Dairy" at bounding box center [227, 522] width 28 height 17
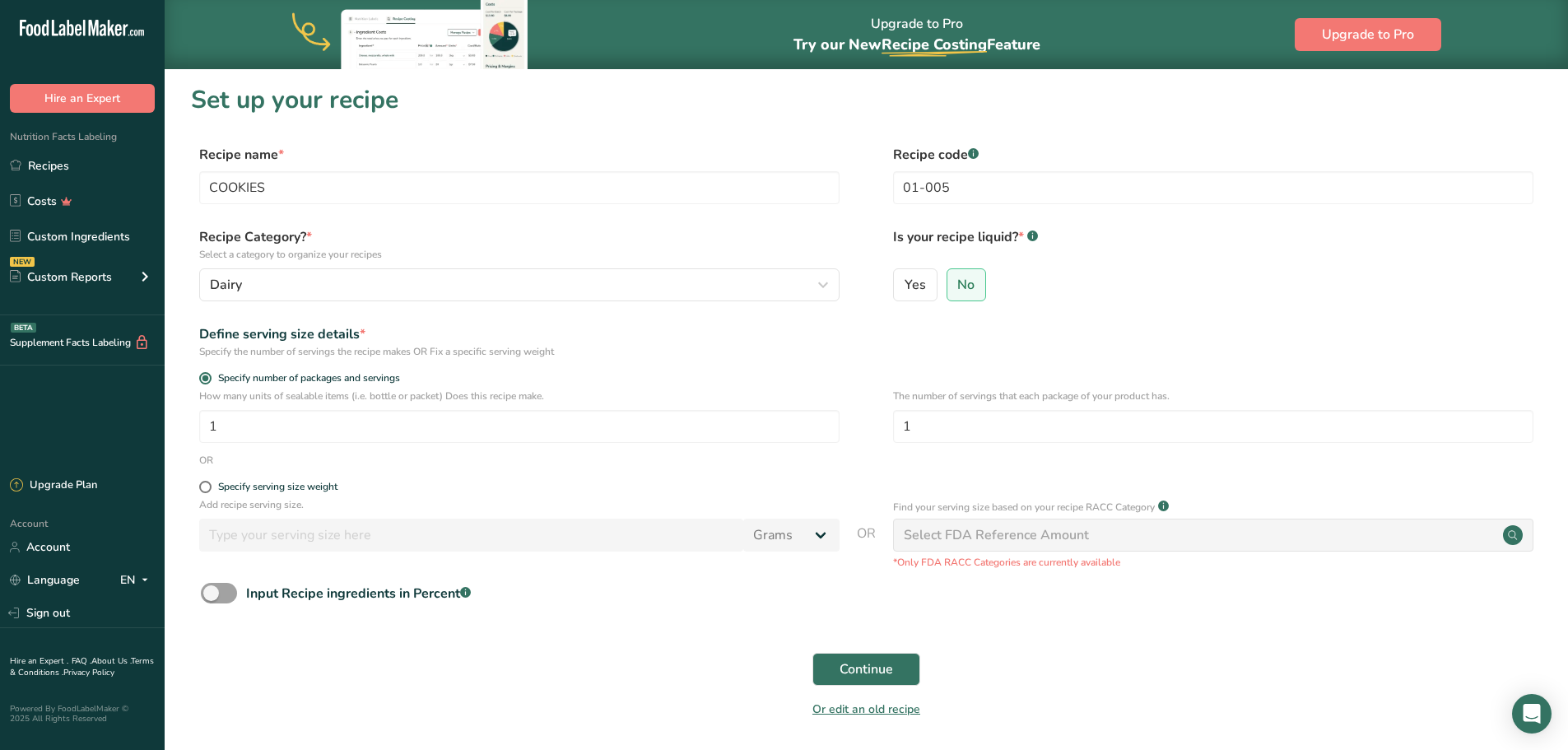
click at [194, 481] on div "Specify serving size weight" at bounding box center [867, 488] width 1351 height 16
click at [201, 488] on span at bounding box center [205, 486] width 12 height 12
click at [201, 488] on input "Specify serving size weight" at bounding box center [204, 486] width 10 height 10
radio input "true"
radio input "false"
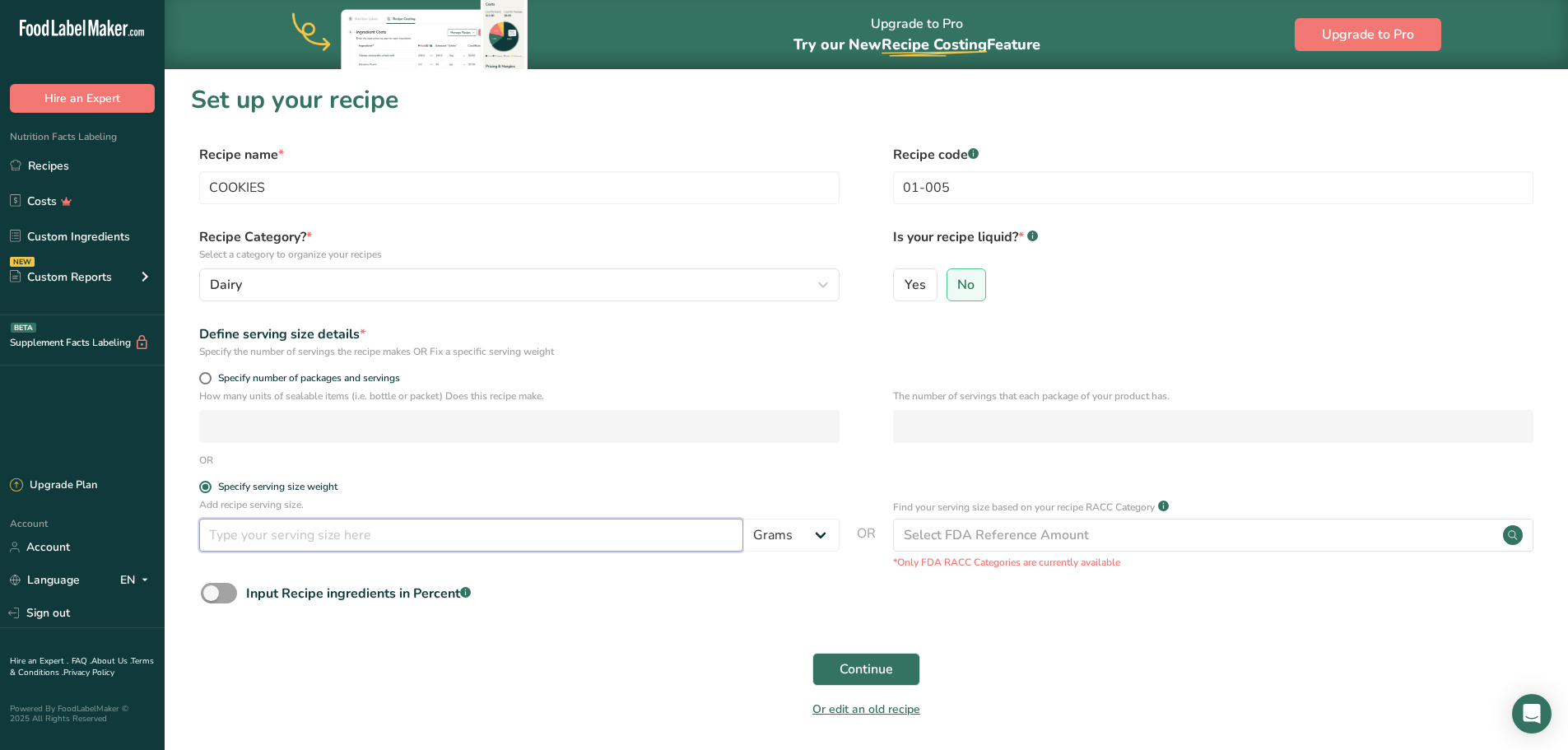
click at [247, 535] on input "number" at bounding box center [471, 534] width 544 height 33
type input "1000"
click at [897, 668] on button "Continue" at bounding box center [867, 669] width 108 height 33
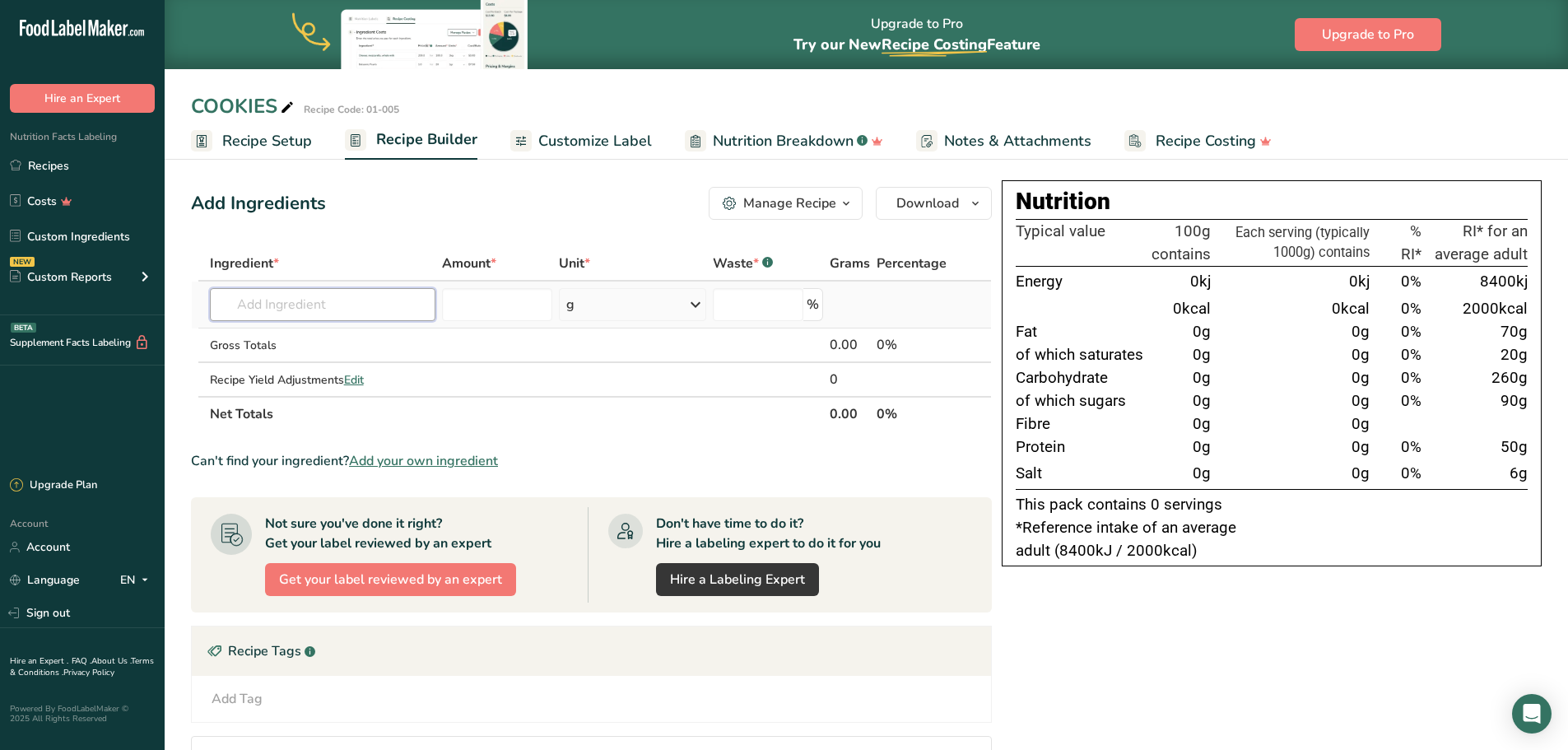
click at [315, 311] on input "text" at bounding box center [323, 304] width 225 height 33
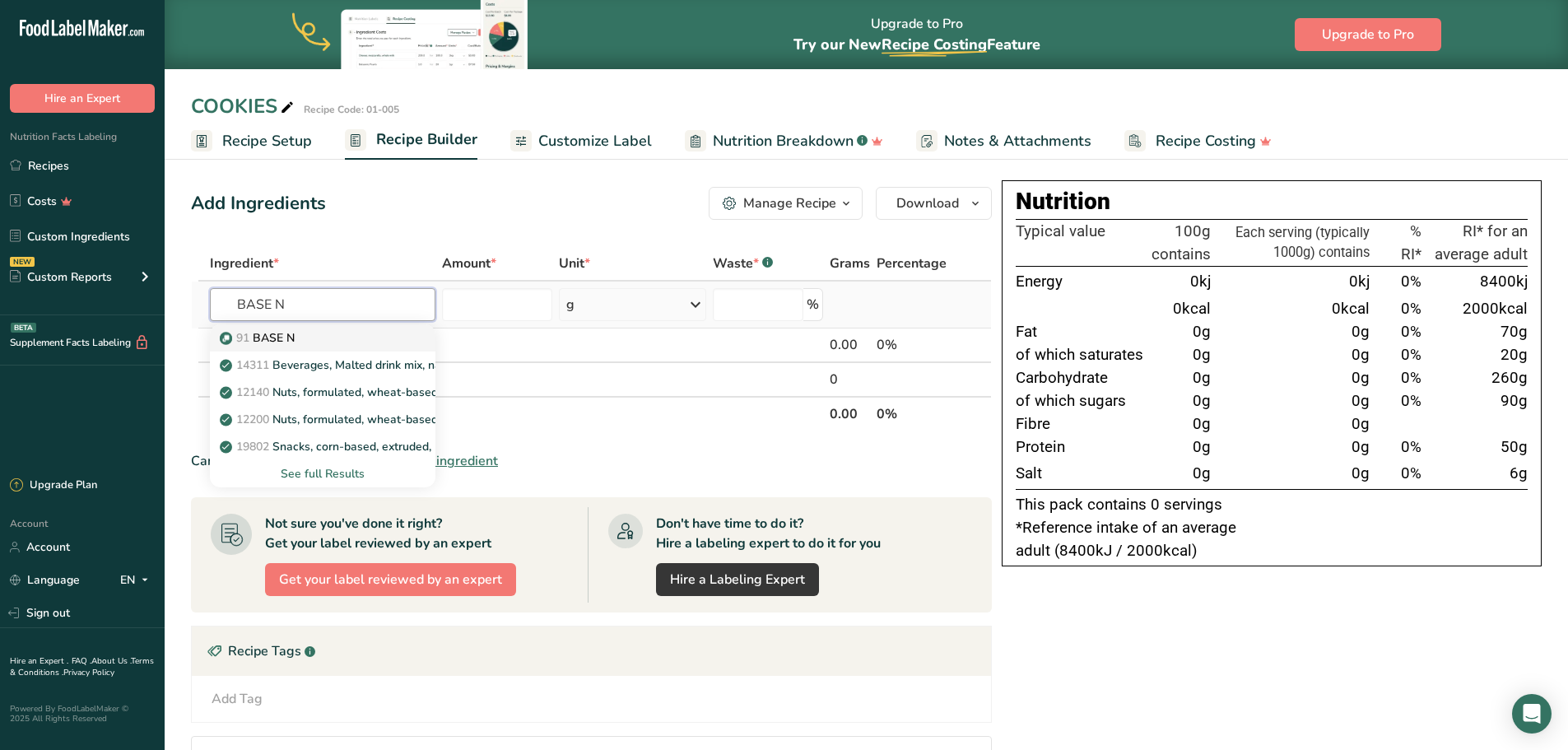
type input "BASE N"
click at [308, 332] on div "91 BASE N" at bounding box center [309, 338] width 172 height 17
type input "BASE N"
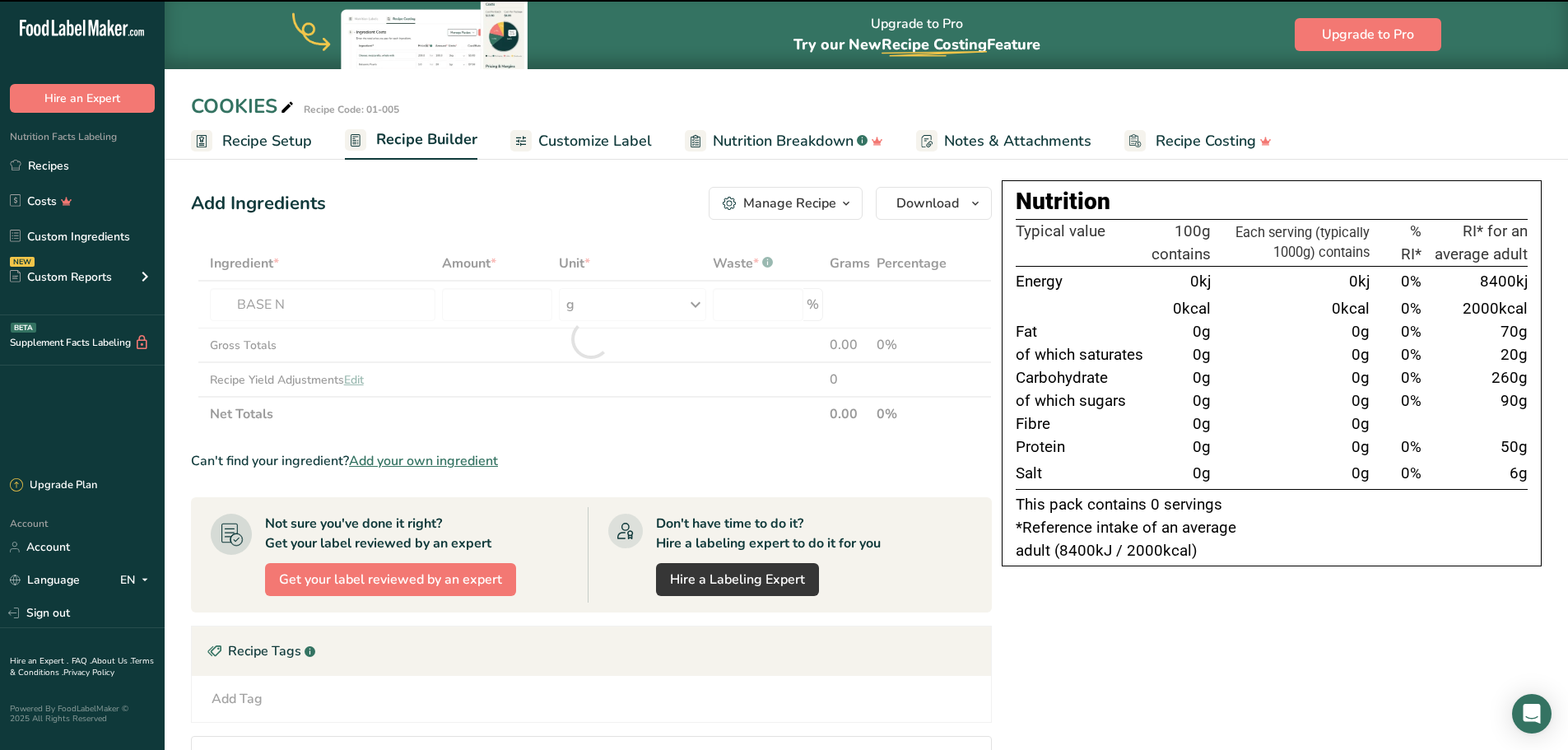
type input "0"
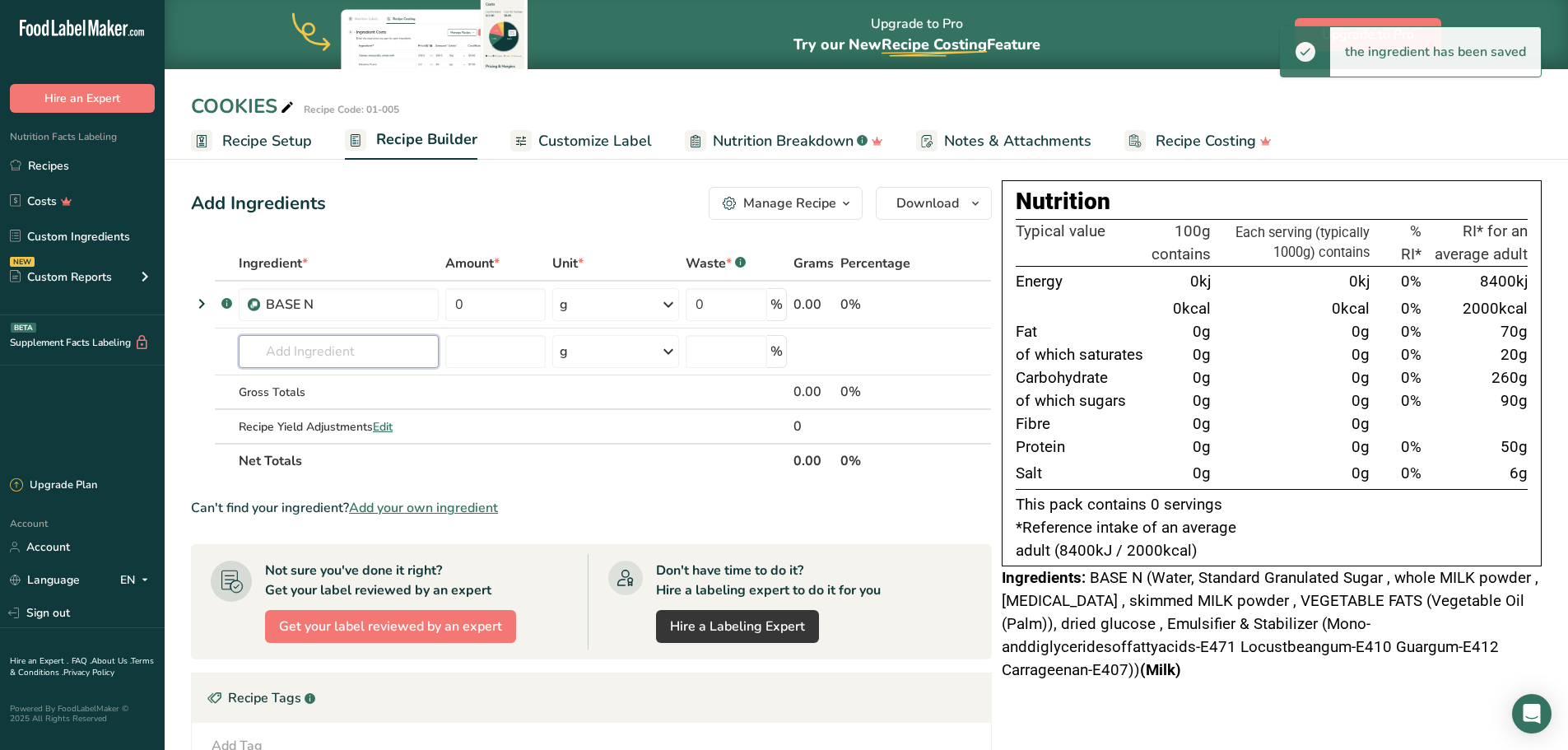
click at [319, 348] on input "text" at bounding box center [338, 351] width 200 height 33
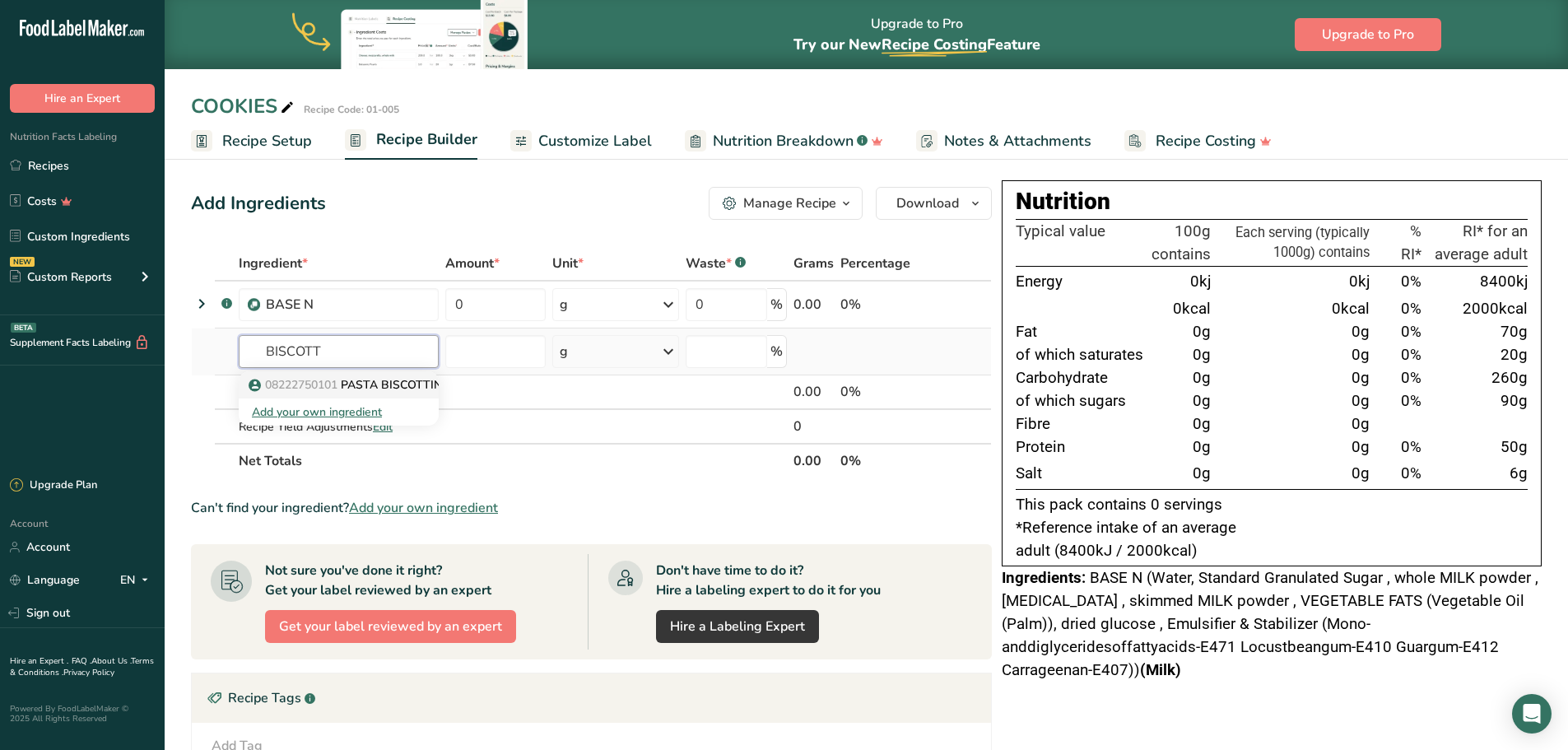
type input "BISCOTT"
click at [367, 384] on p "08222750101 PASTA BISCOTTINO" at bounding box center [351, 384] width 199 height 17
type input "PASTA BISCOTTINO"
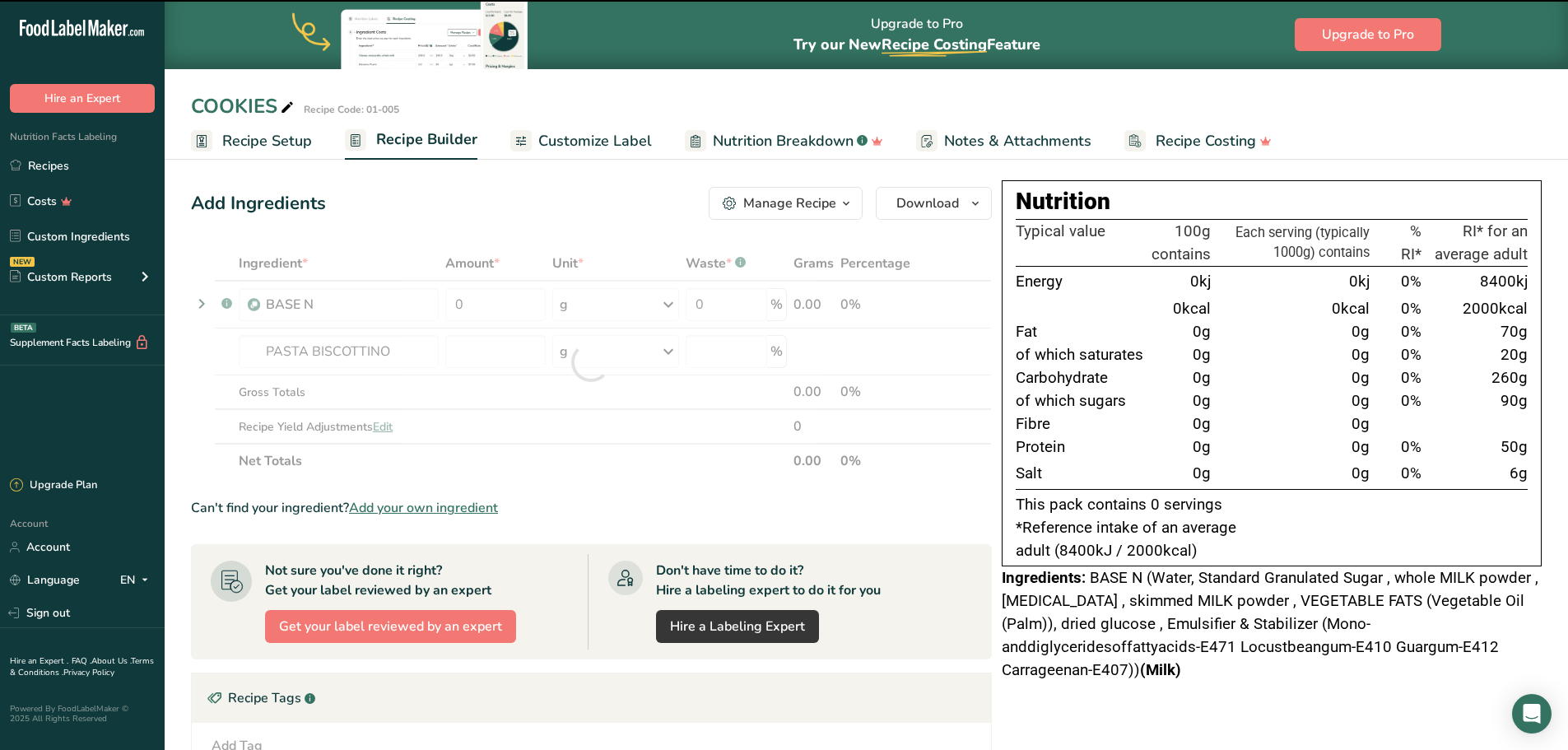
type input "0"
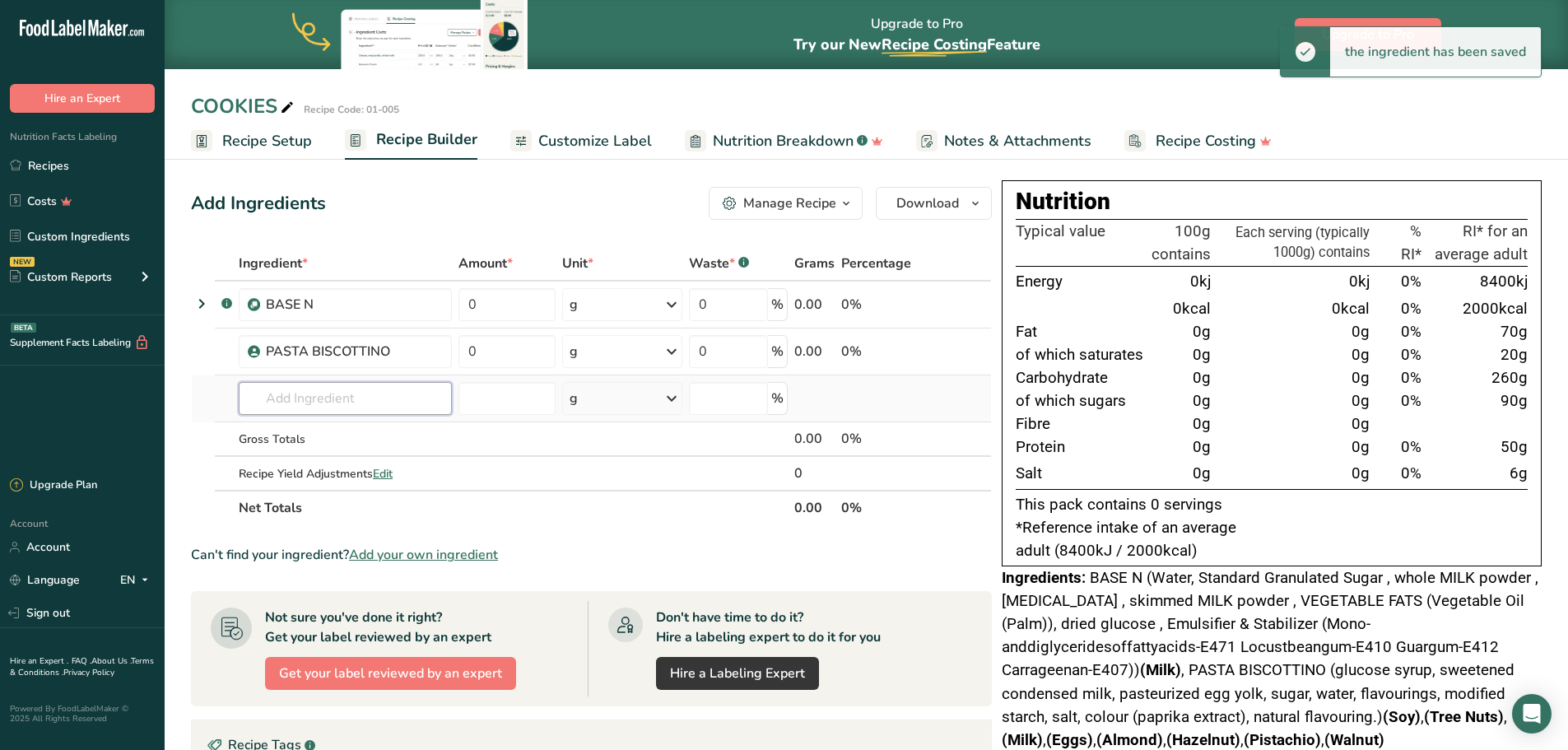
click at [322, 392] on input "text" at bounding box center [345, 398] width 213 height 33
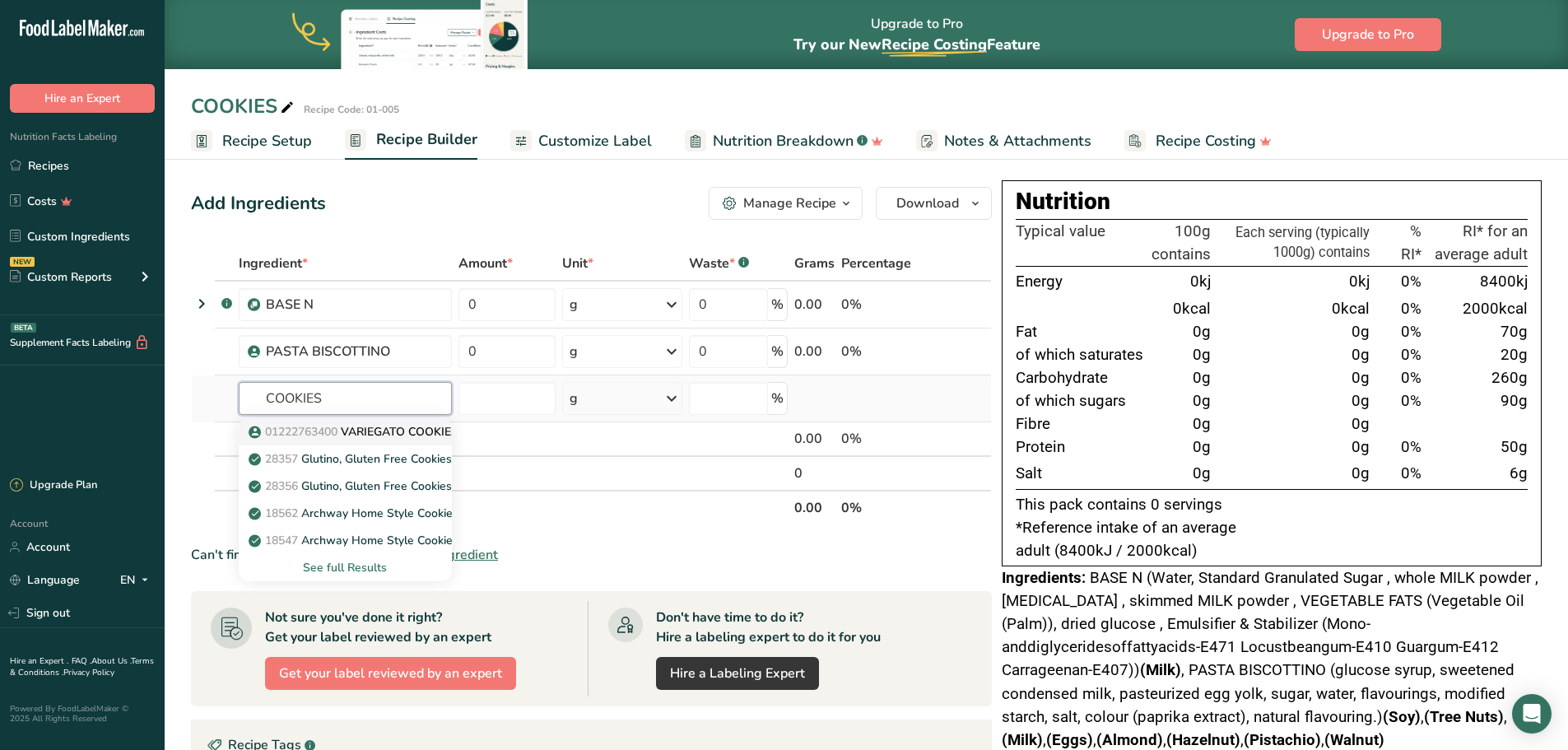
type input "COOKIES"
click at [428, 432] on p "01222763400 VARIEGATO COOKIES® "GALILEO"" at bounding box center [390, 432] width 278 height 17
type input "VARIEGATO COOKIES® "GALILEO""
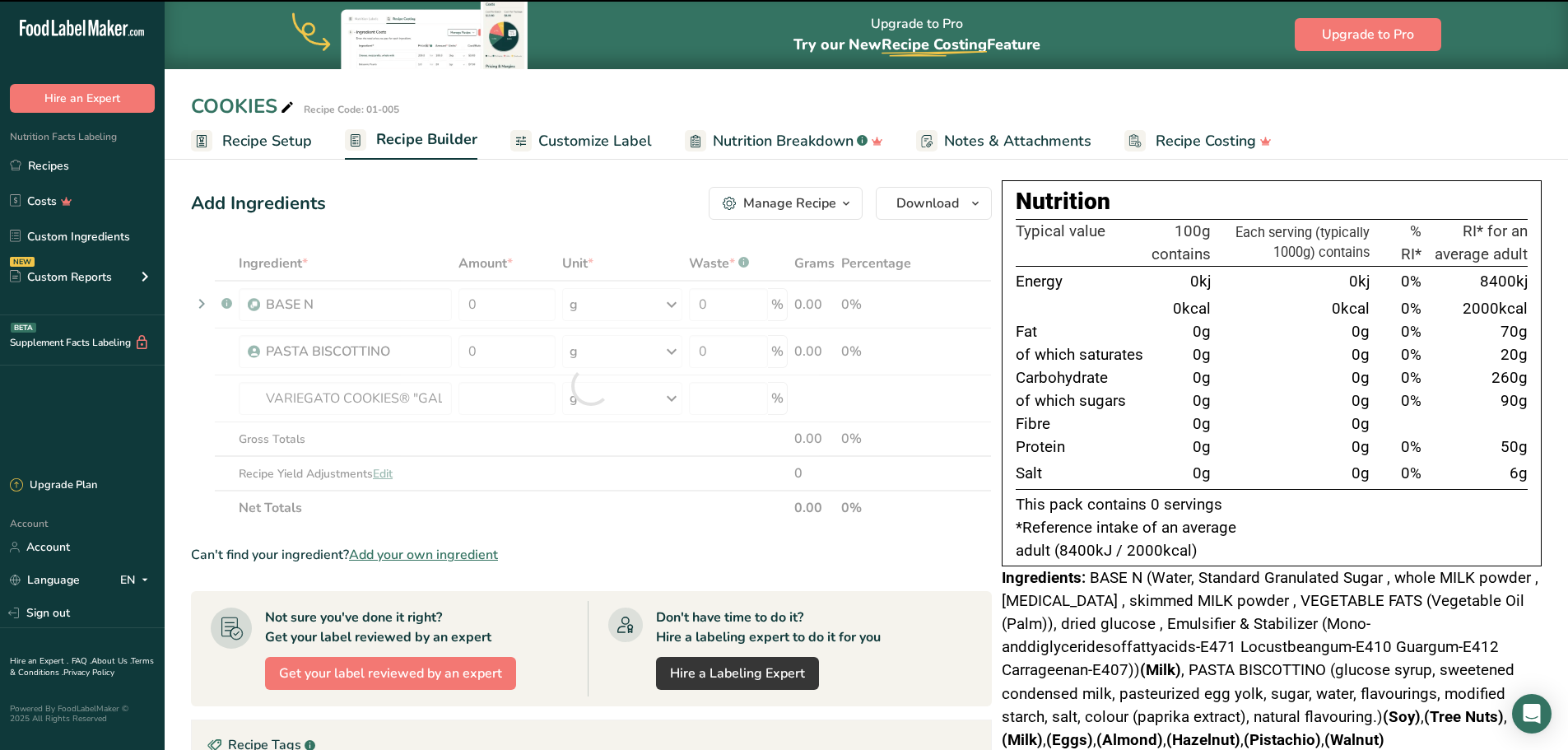
type input "0"
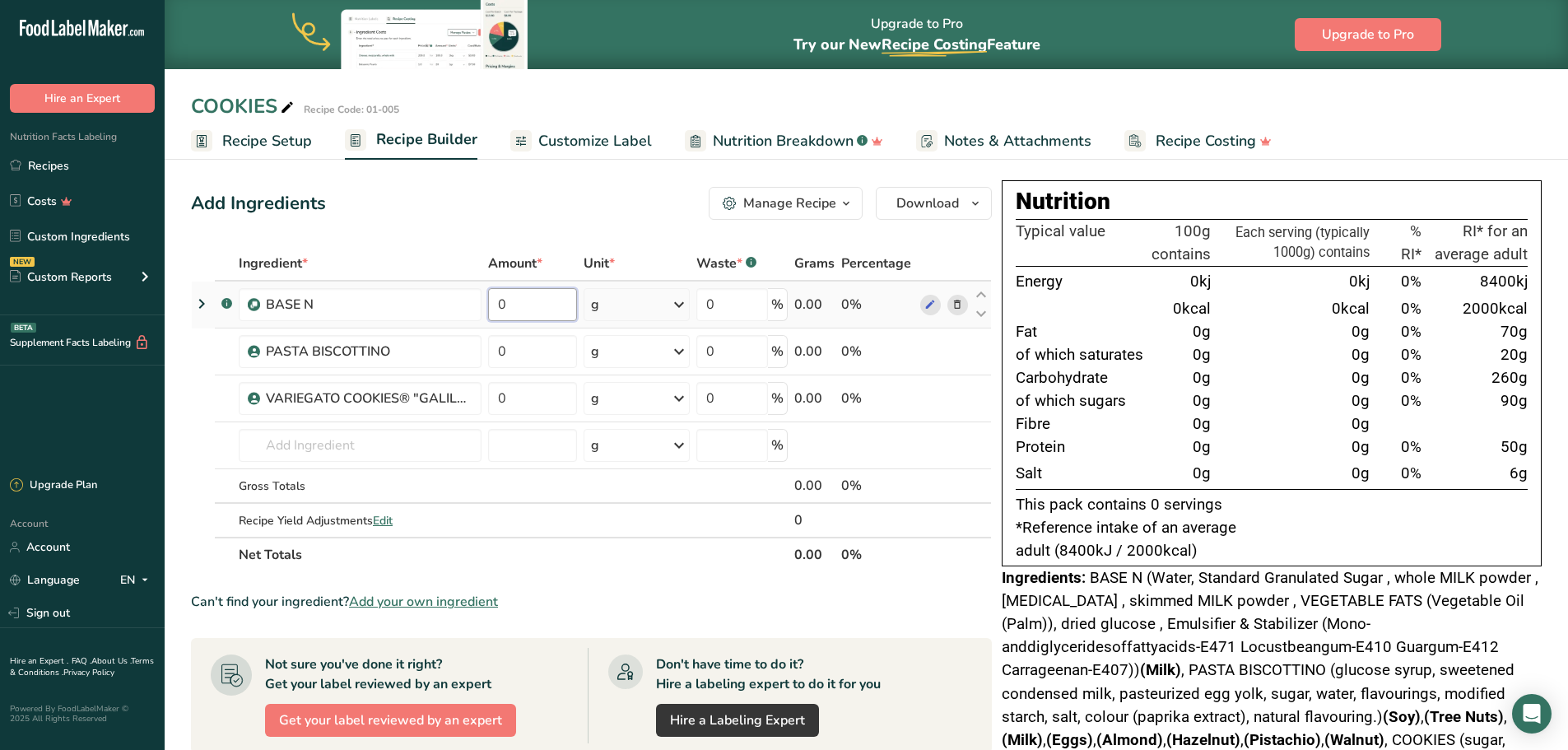
click at [527, 310] on input "0" at bounding box center [532, 304] width 89 height 33
type input "1000"
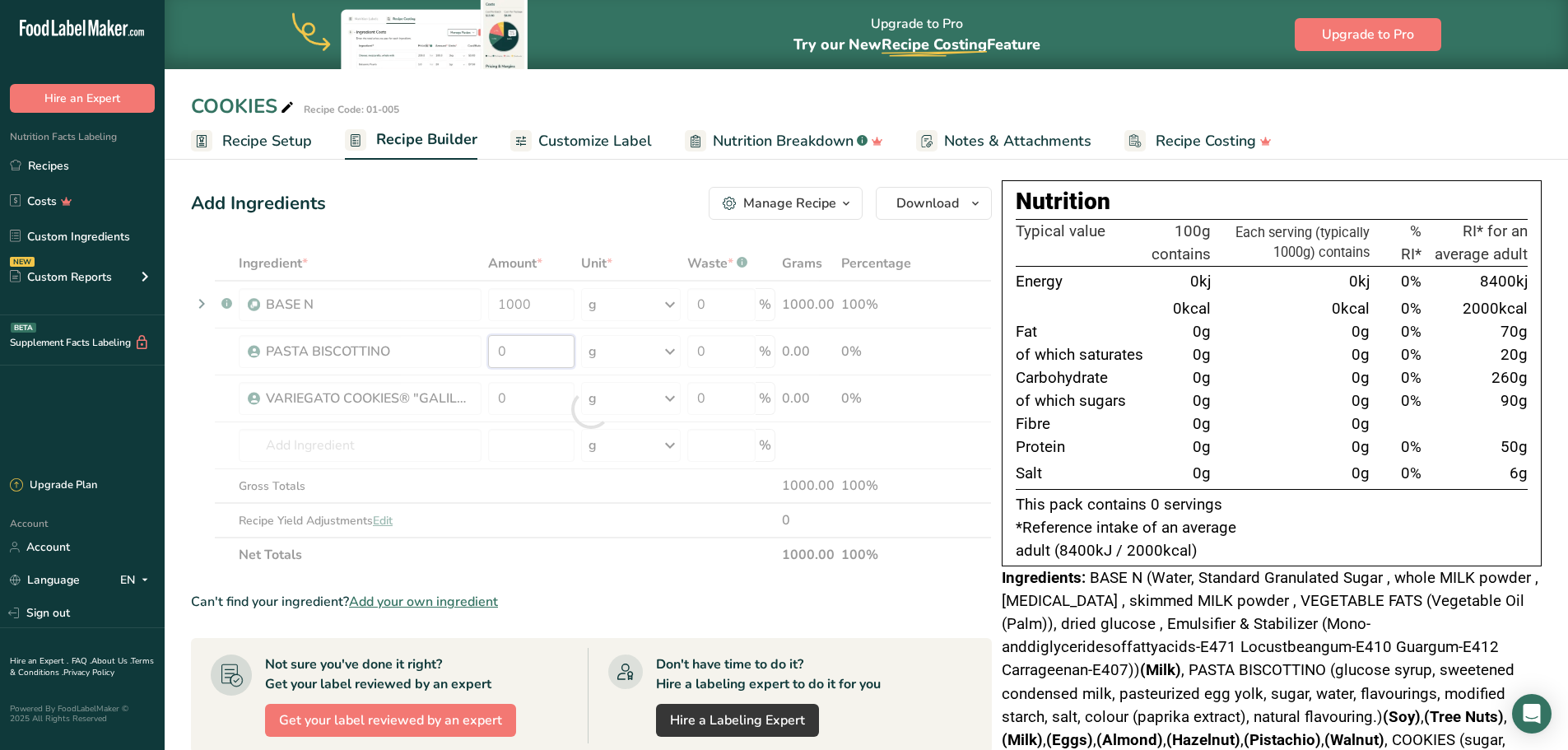
click at [523, 348] on div "Ingredient * Amount * Unit * Waste * .a-a{fill:#347362;}.b-a{fill:#fff;} Grams …" at bounding box center [591, 409] width 801 height 326
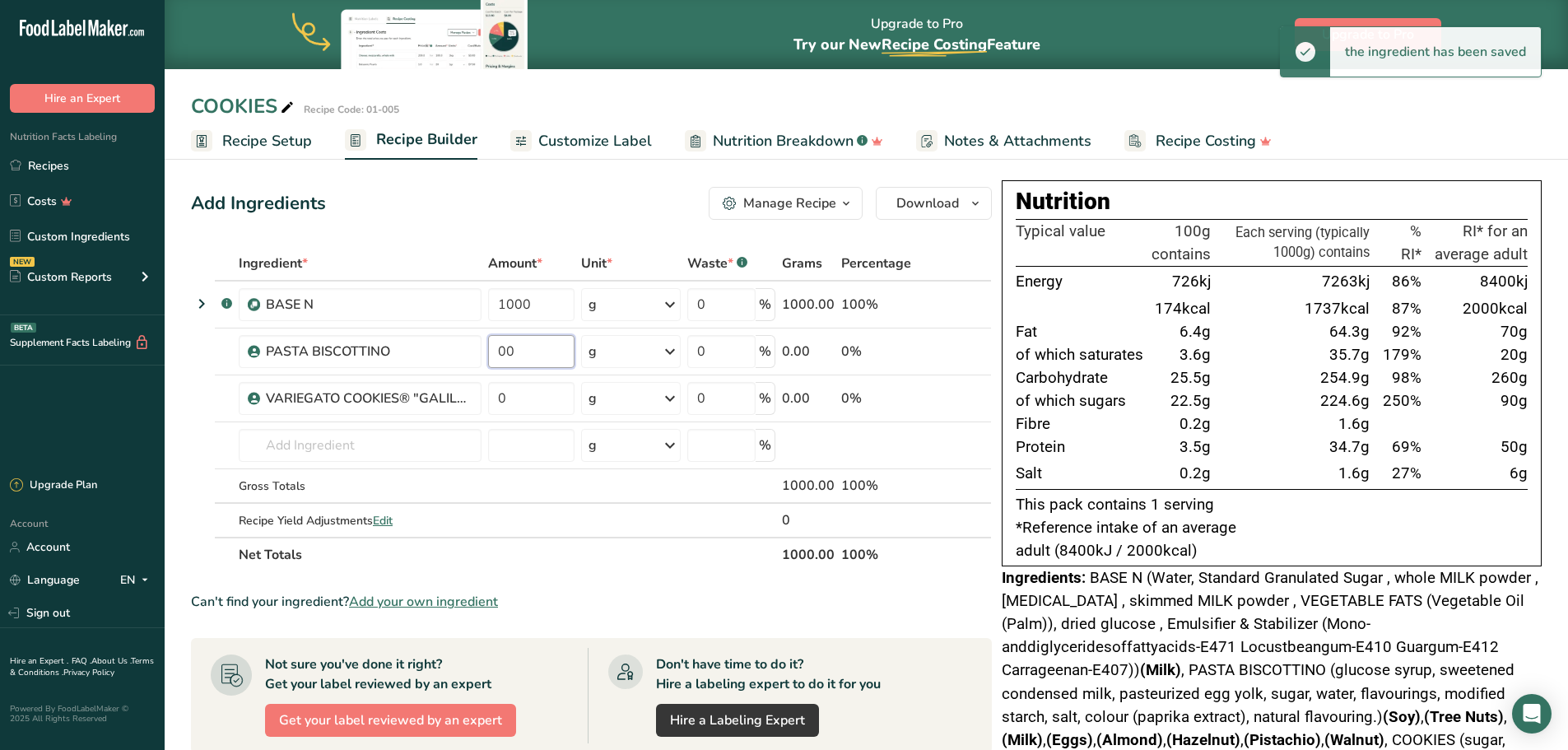
type input "0"
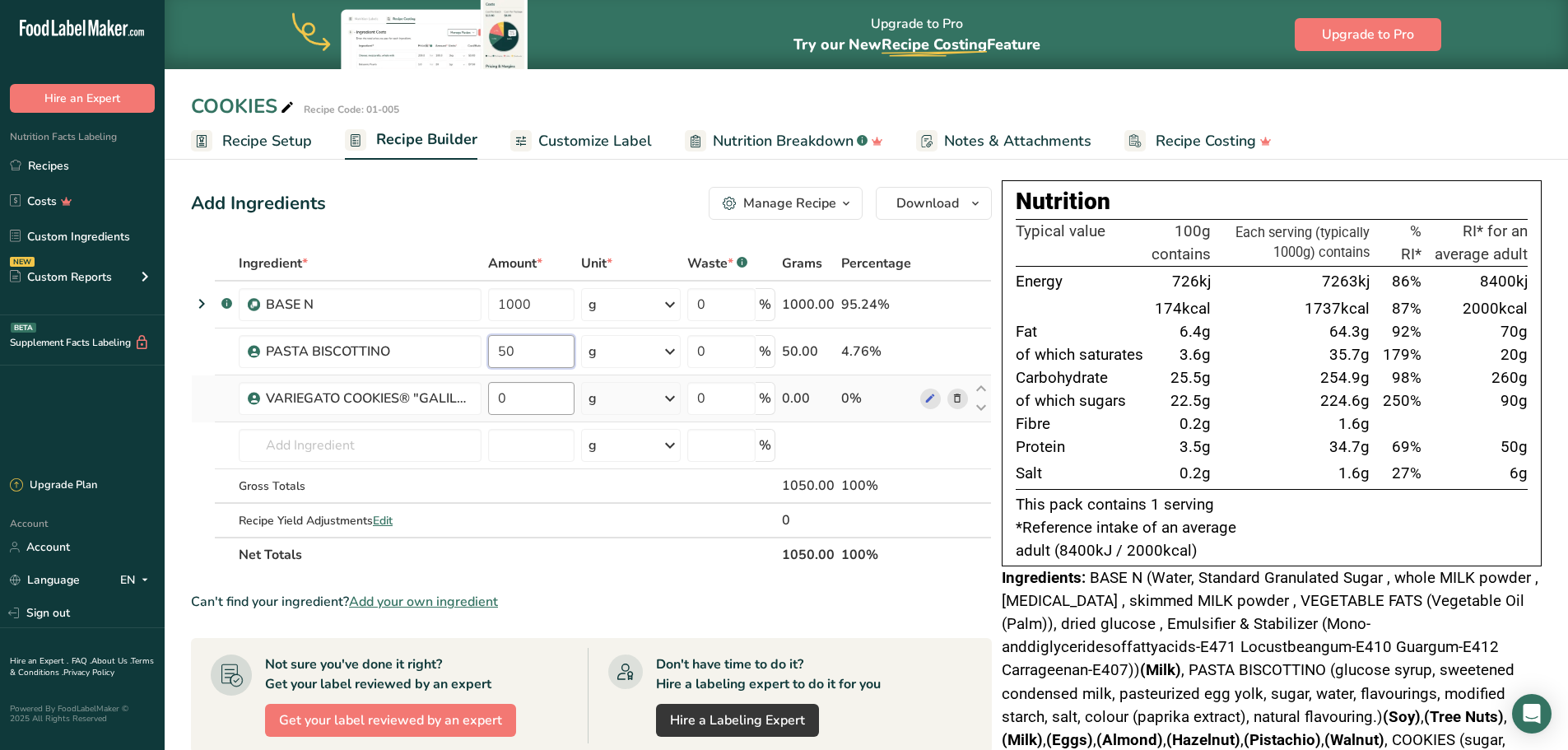
type input "50"
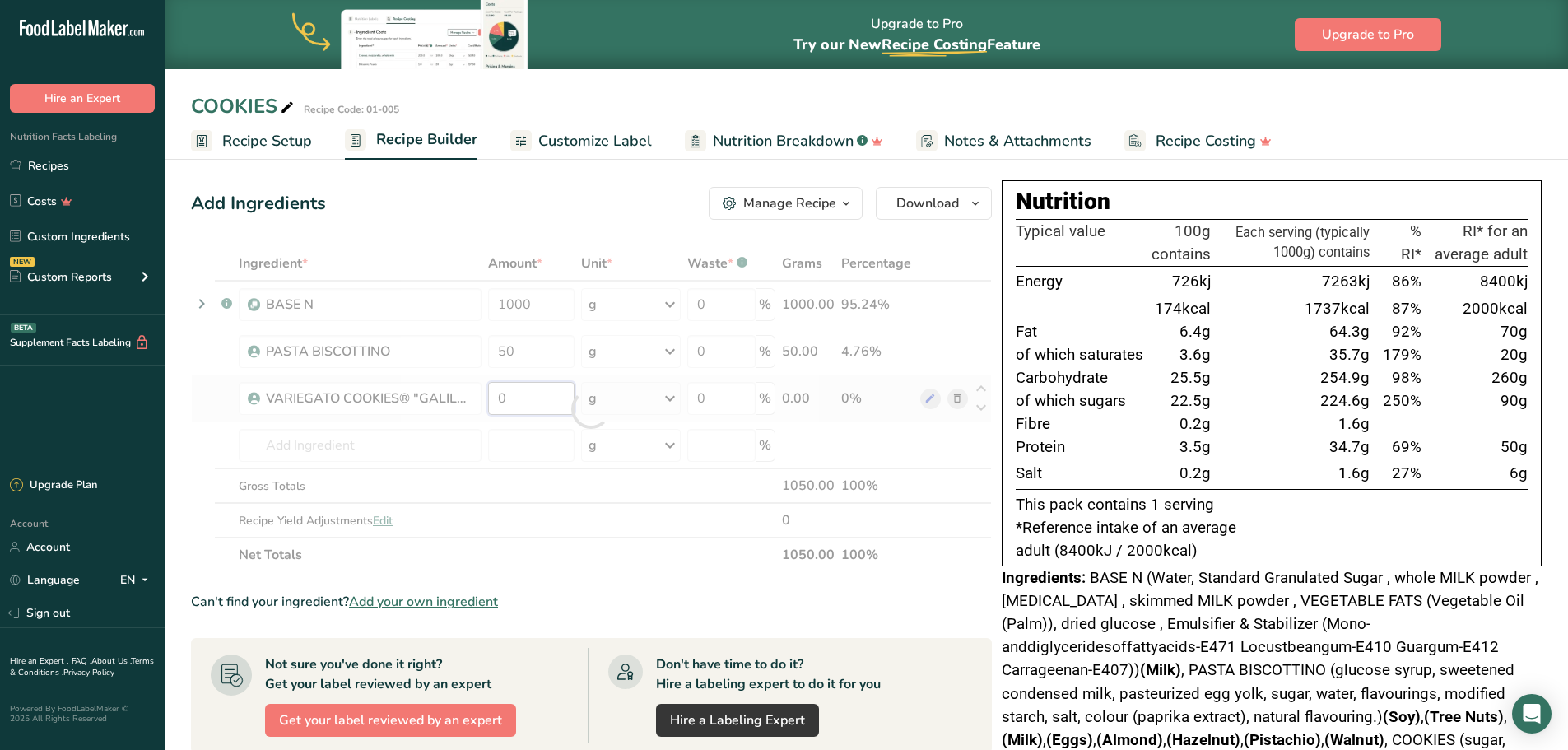
click at [537, 395] on div "Ingredient * Amount * Unit * Waste * .a-a{fill:#347362;}.b-a{fill:#fff;} Grams …" at bounding box center [591, 409] width 801 height 326
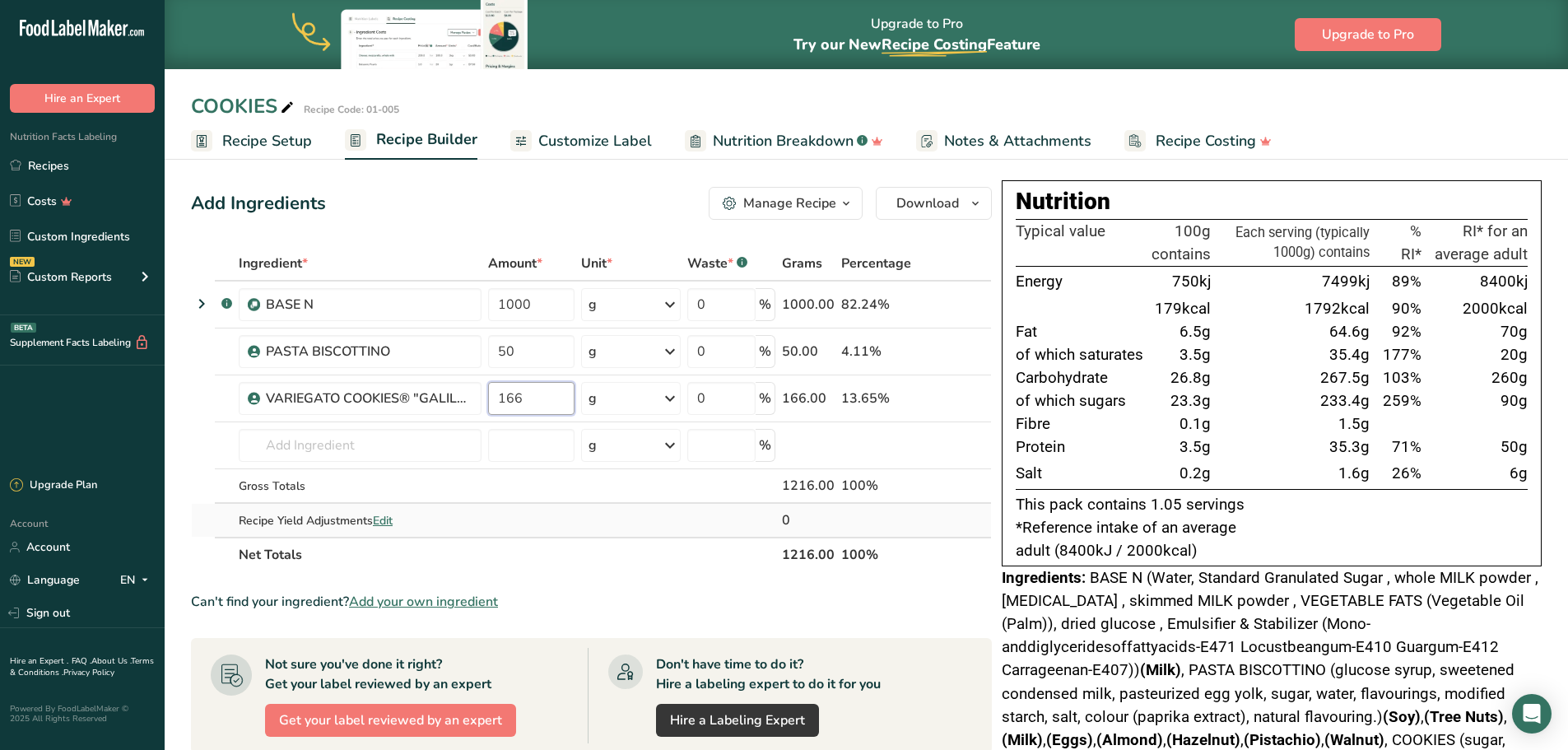
type input "166"
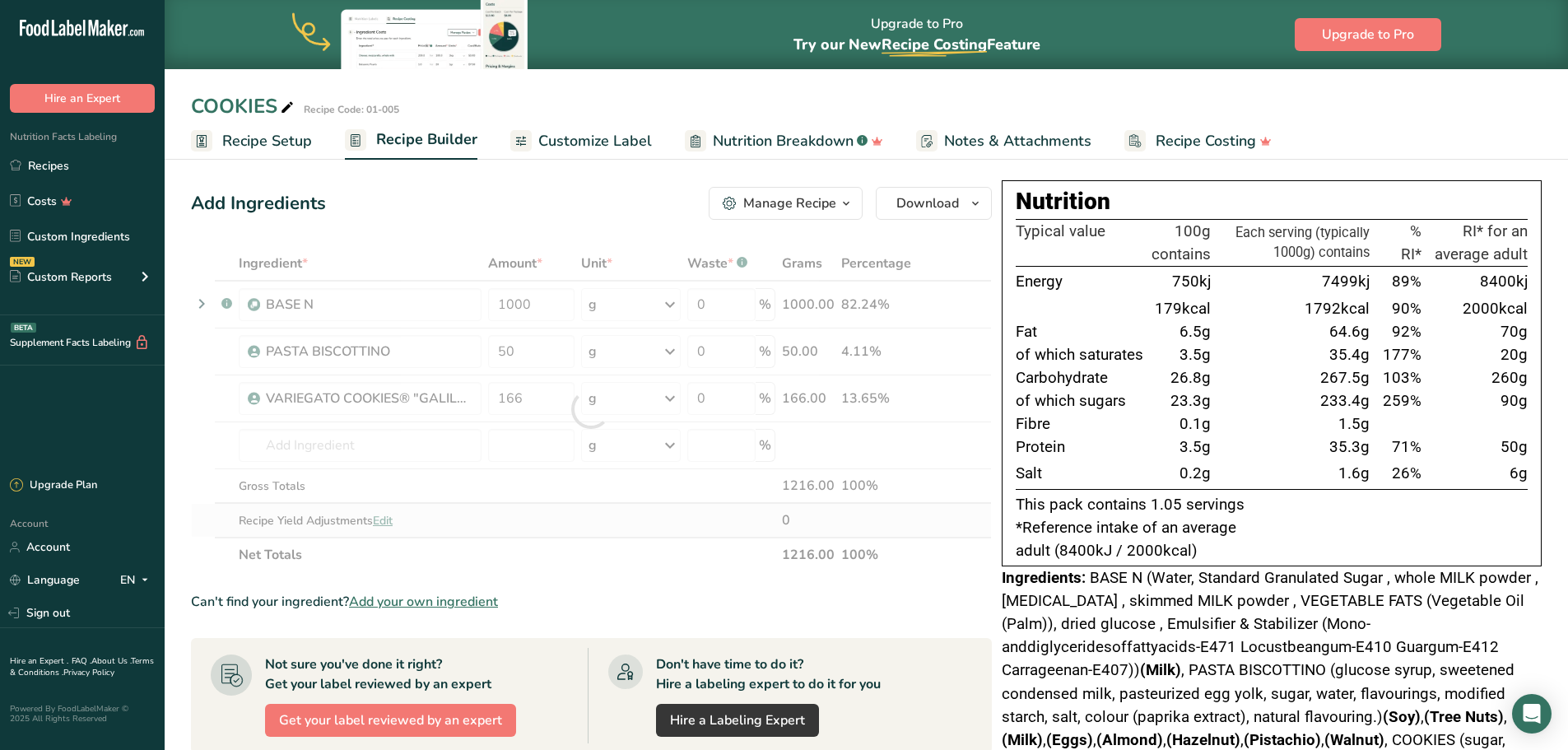
click at [603, 517] on div "Ingredient * Amount * Unit * Waste * .a-a{fill:#347362;}.b-a{fill:#fff;} Grams …" at bounding box center [591, 409] width 801 height 326
